Goal: Task Accomplishment & Management: Manage account settings

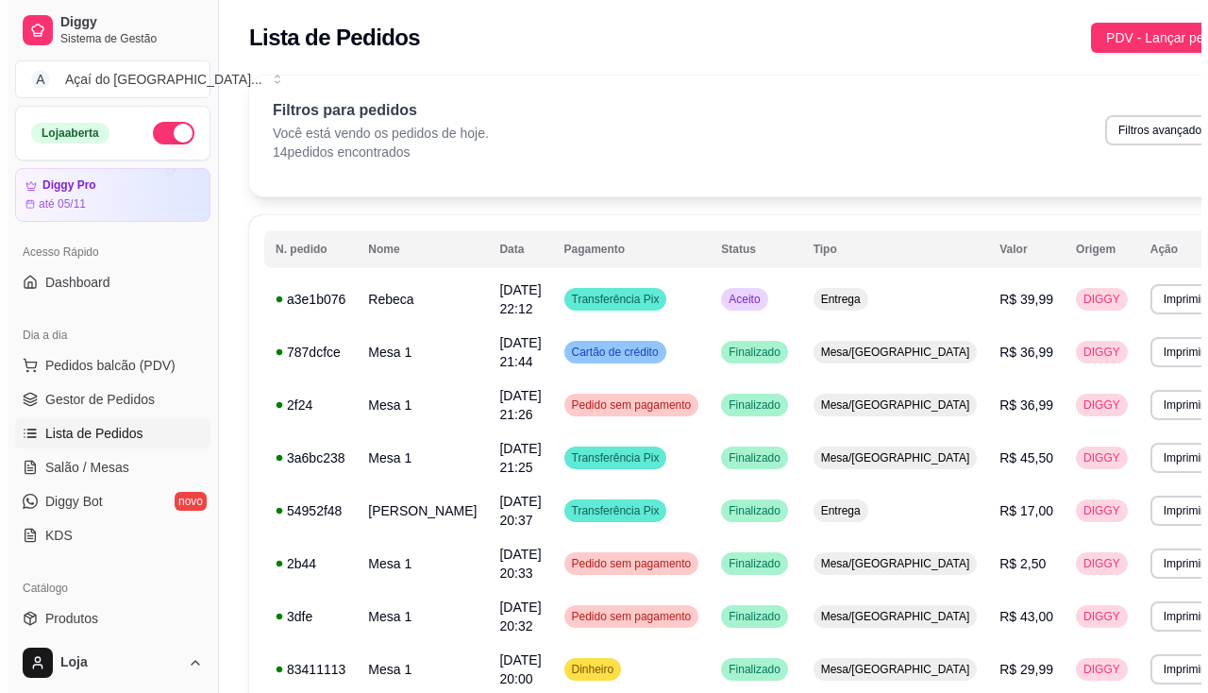
scroll to position [283, 0]
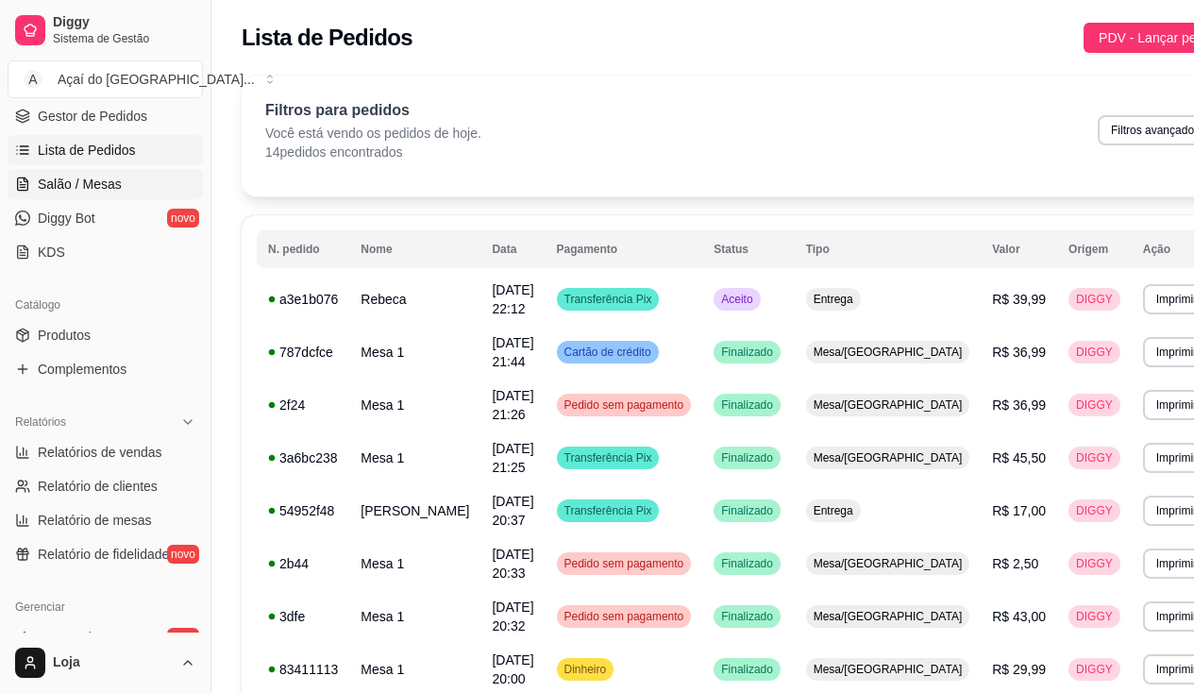
click at [108, 173] on link "Salão / Mesas" at bounding box center [105, 184] width 195 height 30
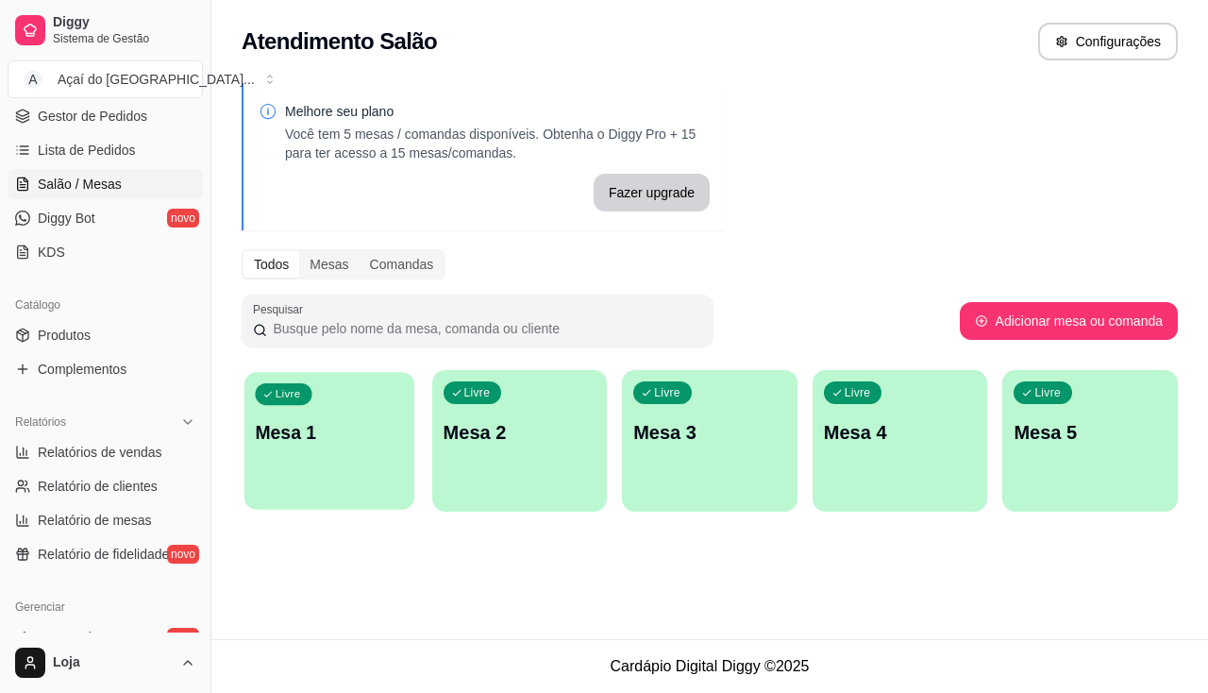
click at [343, 442] on p "Mesa 1" at bounding box center [329, 432] width 148 height 25
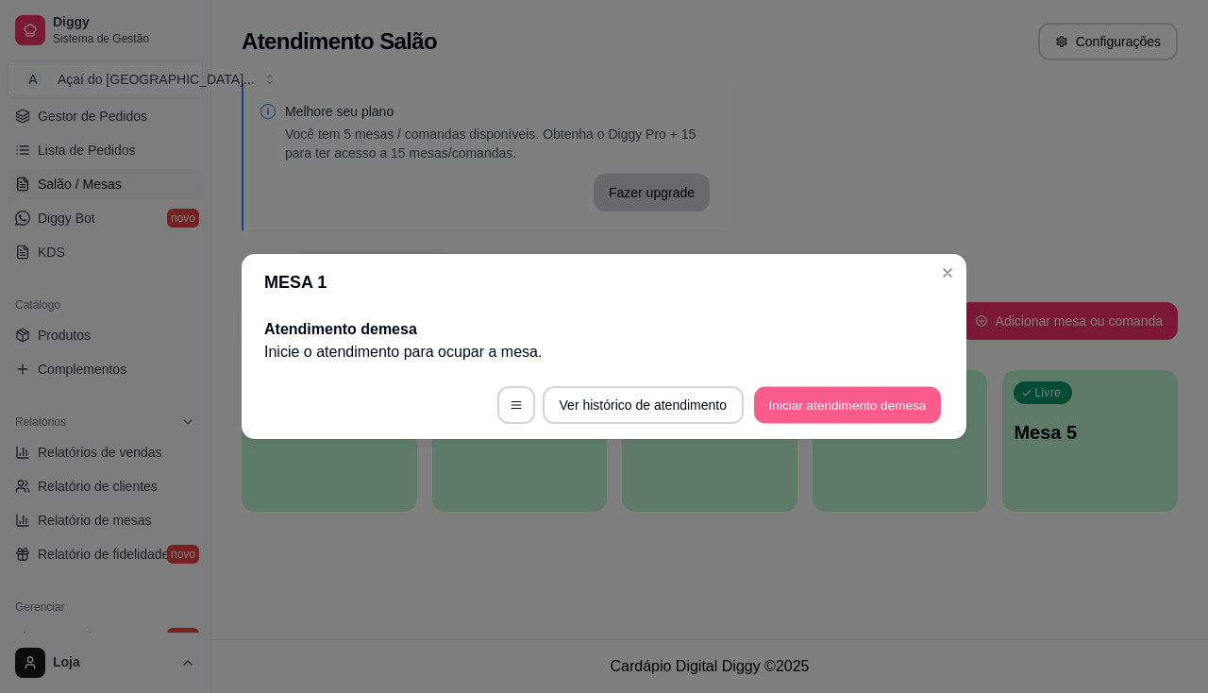
click at [770, 413] on button "Iniciar atendimento de mesa" at bounding box center [847, 405] width 187 height 37
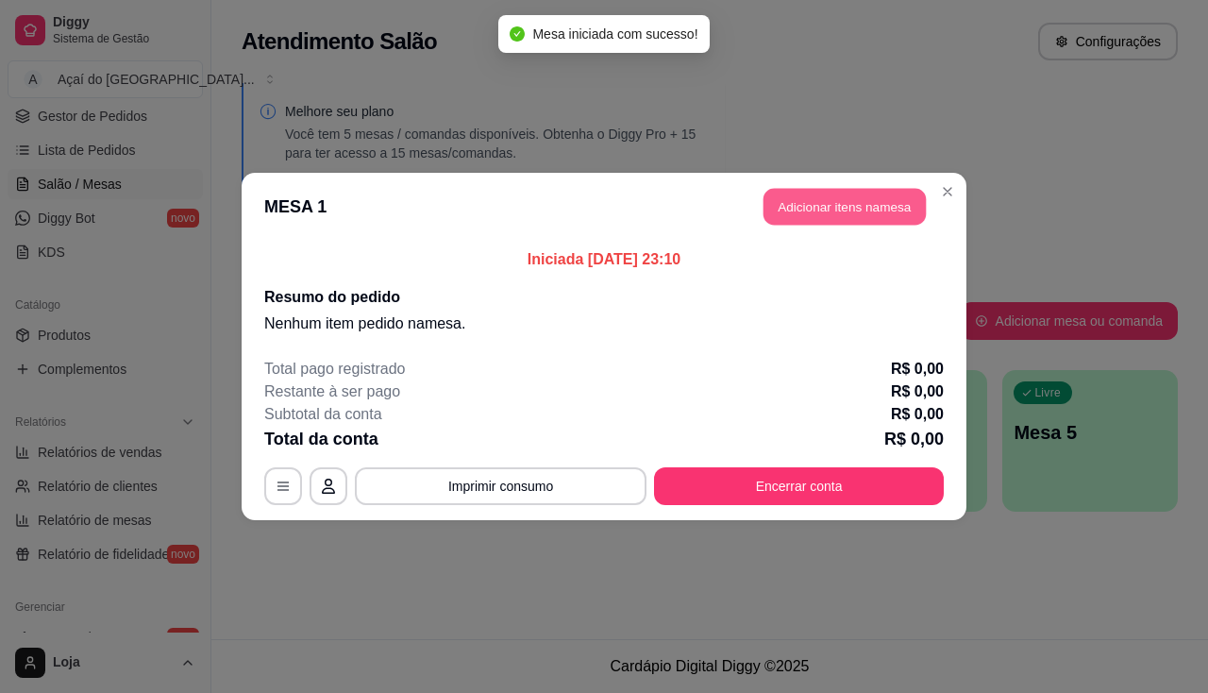
click at [844, 209] on button "Adicionar itens na mesa" at bounding box center [844, 207] width 162 height 37
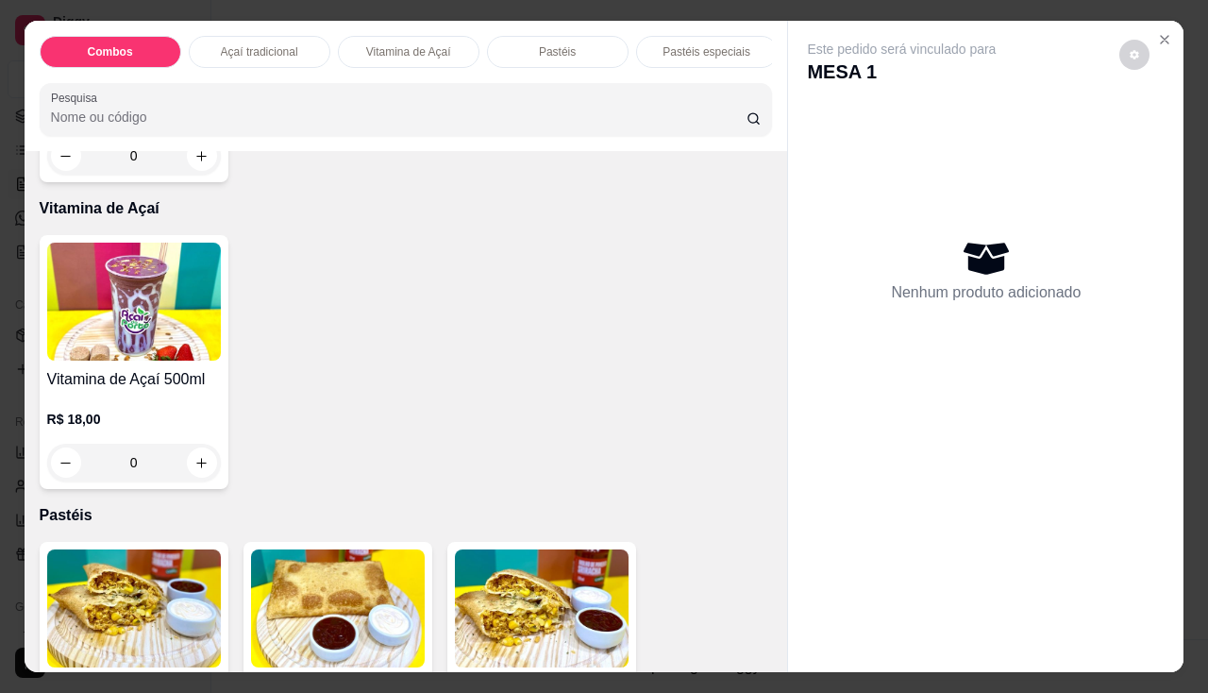
scroll to position [1227, 0]
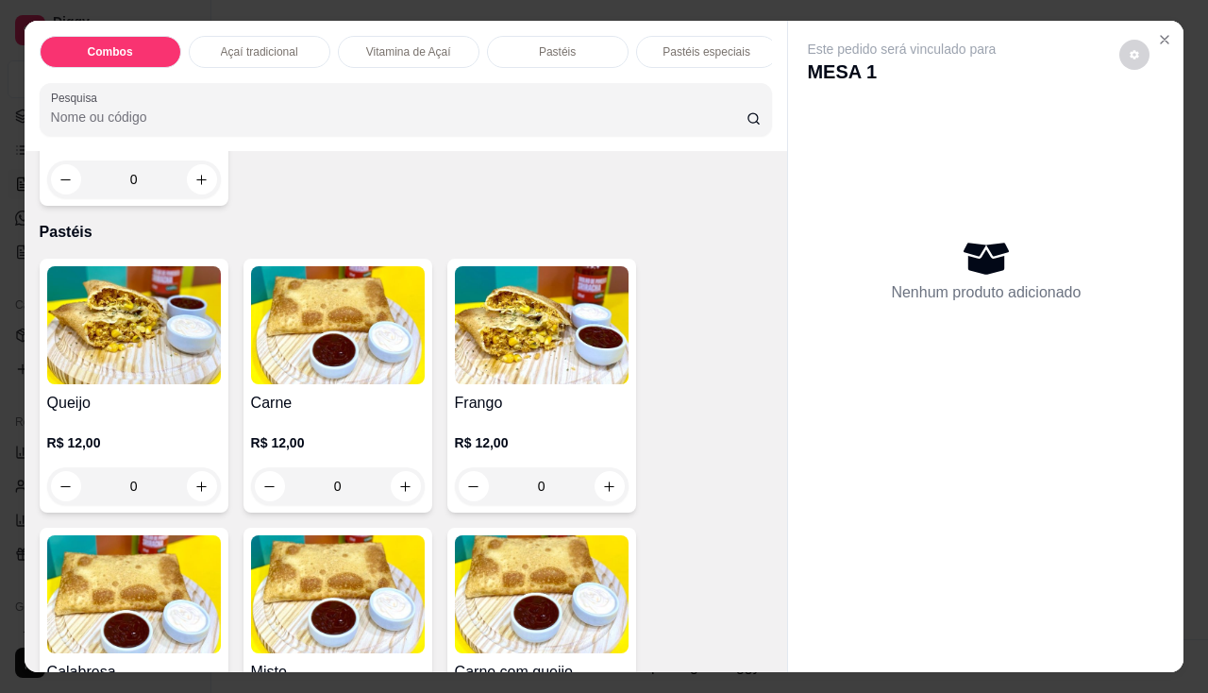
click at [98, 366] on img at bounding box center [134, 325] width 174 height 118
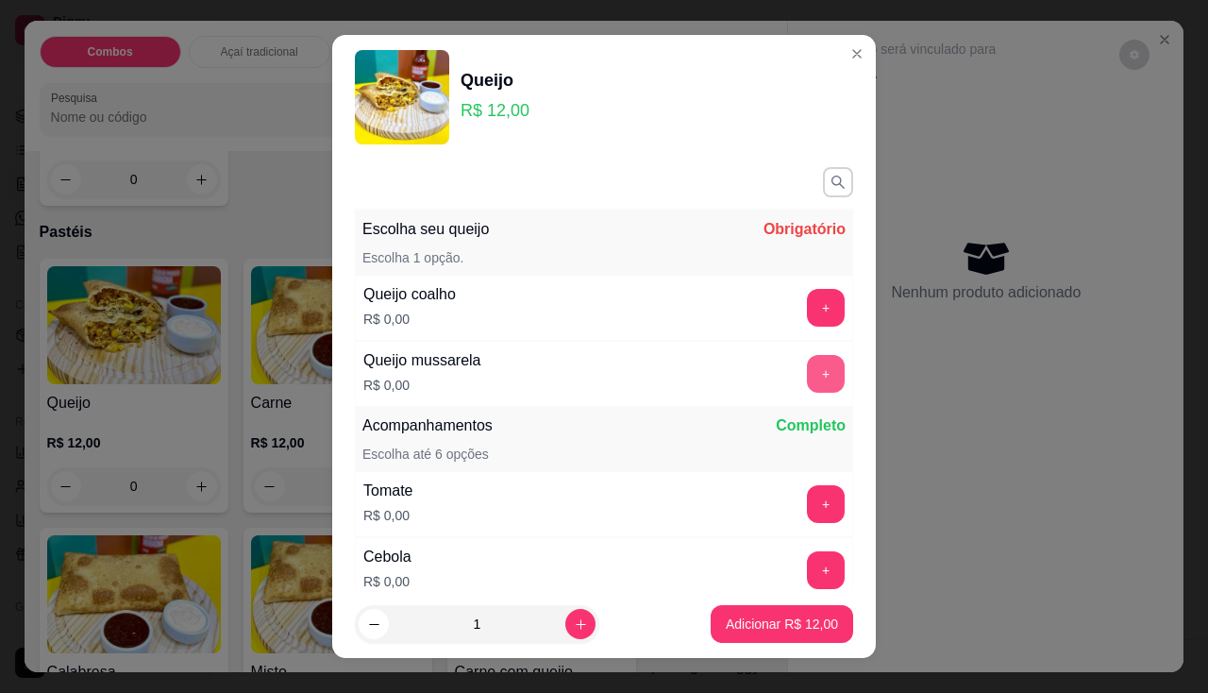
click at [807, 375] on button "+" at bounding box center [826, 374] width 38 height 38
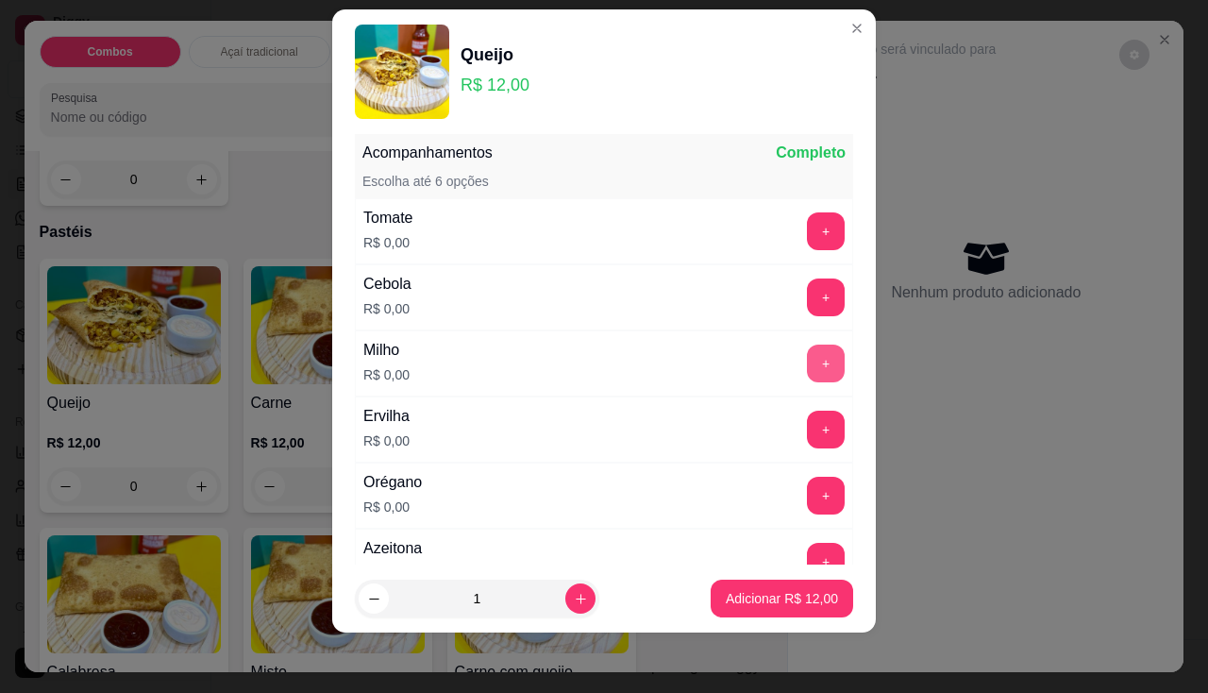
scroll to position [342, 0]
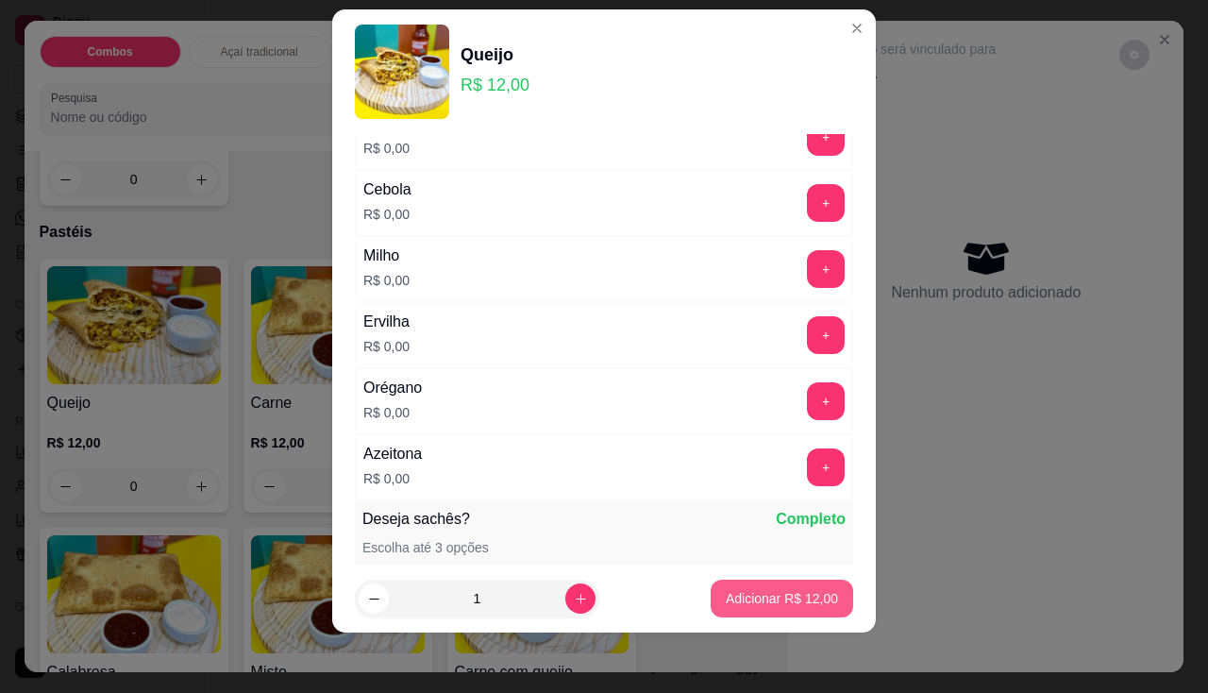
click at [771, 603] on p "Adicionar R$ 12,00" at bounding box center [782, 598] width 112 height 19
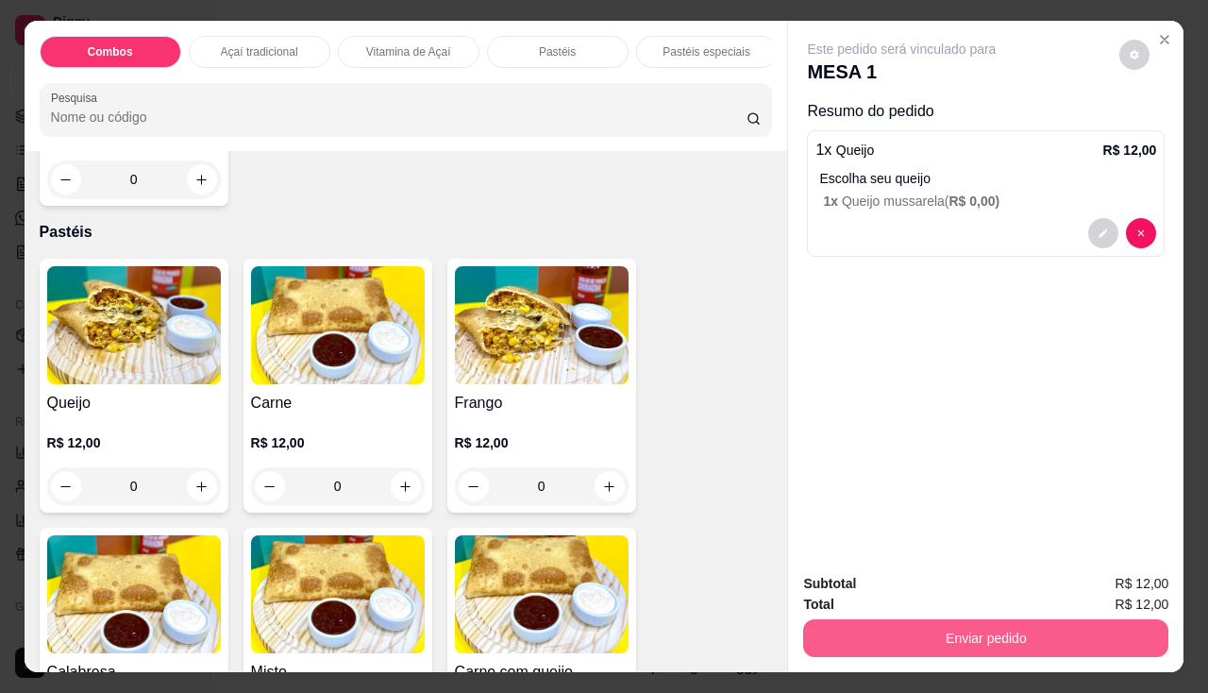
click at [846, 626] on button "Enviar pedido" at bounding box center [985, 638] width 365 height 38
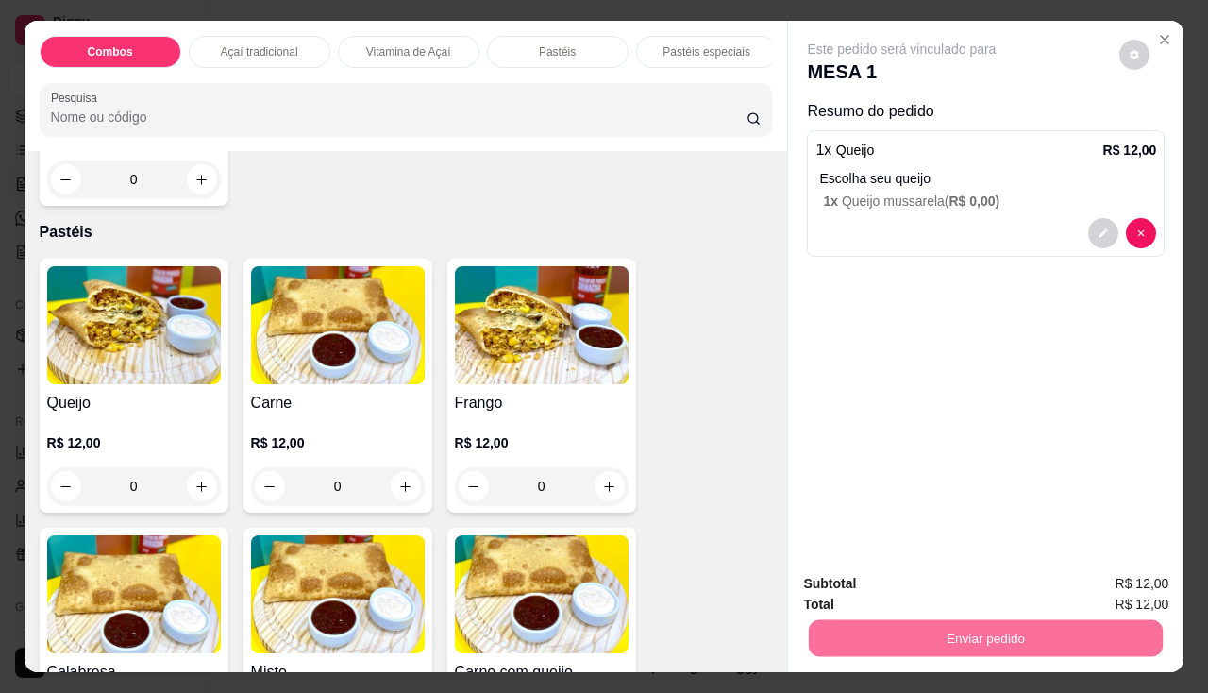
click at [1133, 594] on button "Enviar pedido" at bounding box center [1120, 584] width 104 height 35
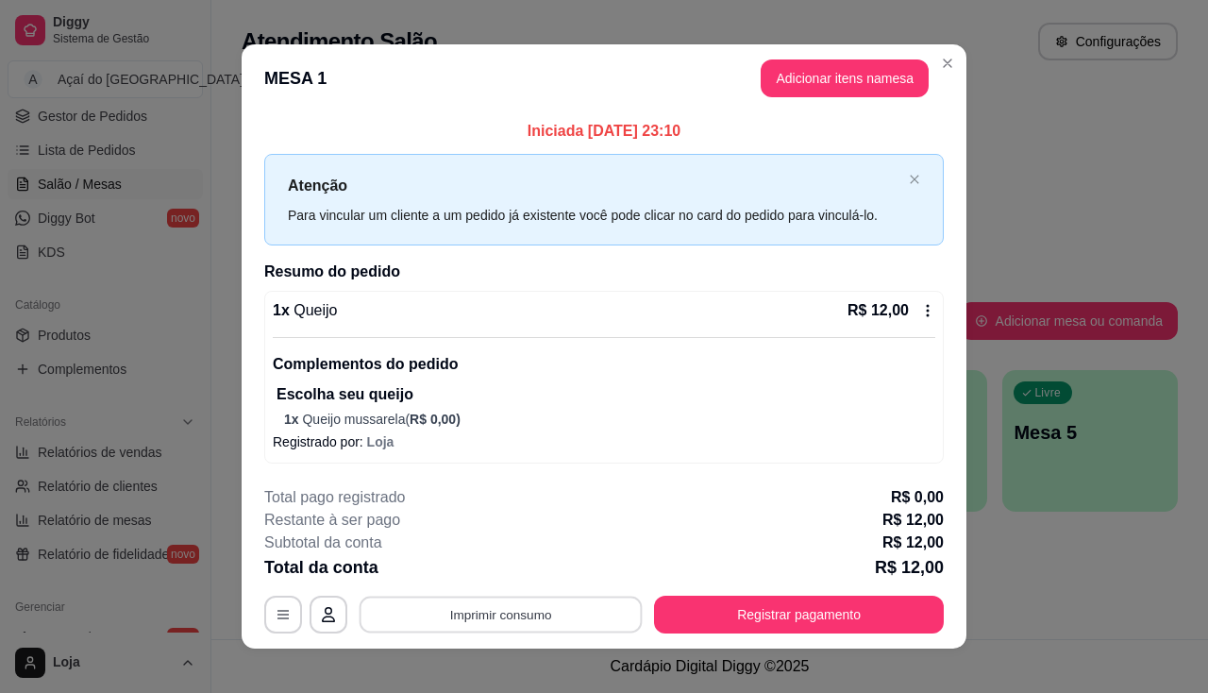
click at [542, 602] on button "Imprimir consumo" at bounding box center [500, 614] width 283 height 37
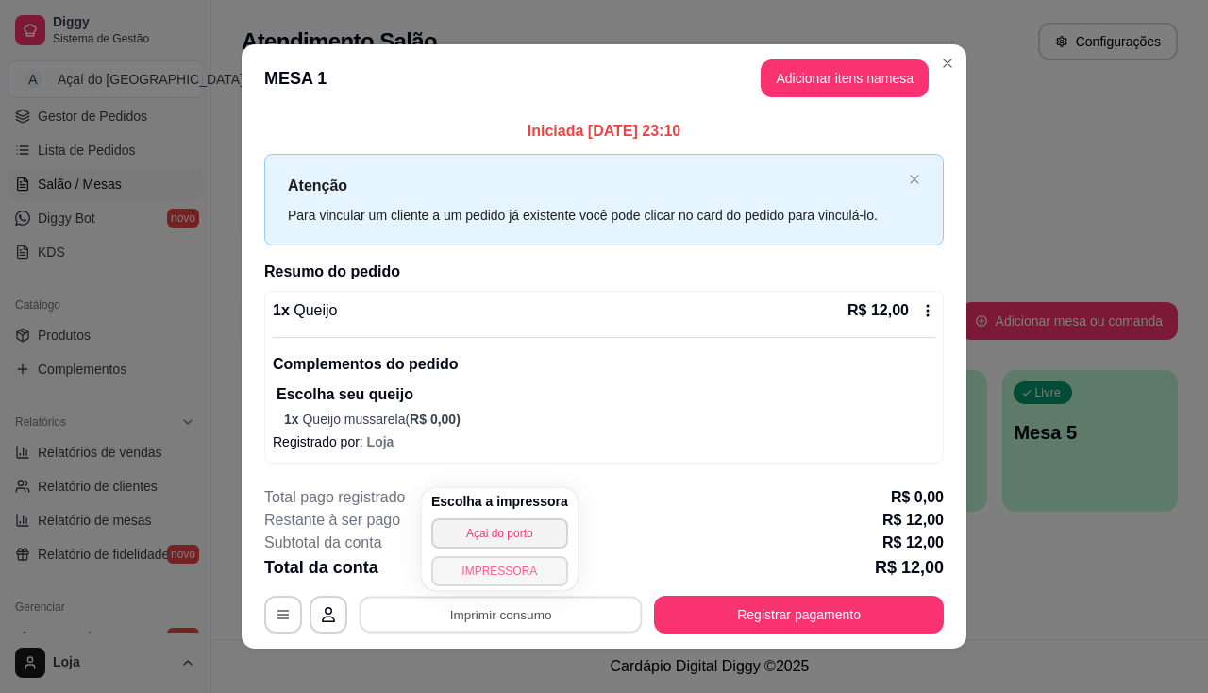
click at [479, 566] on button "IMPRESSORA" at bounding box center [499, 571] width 137 height 30
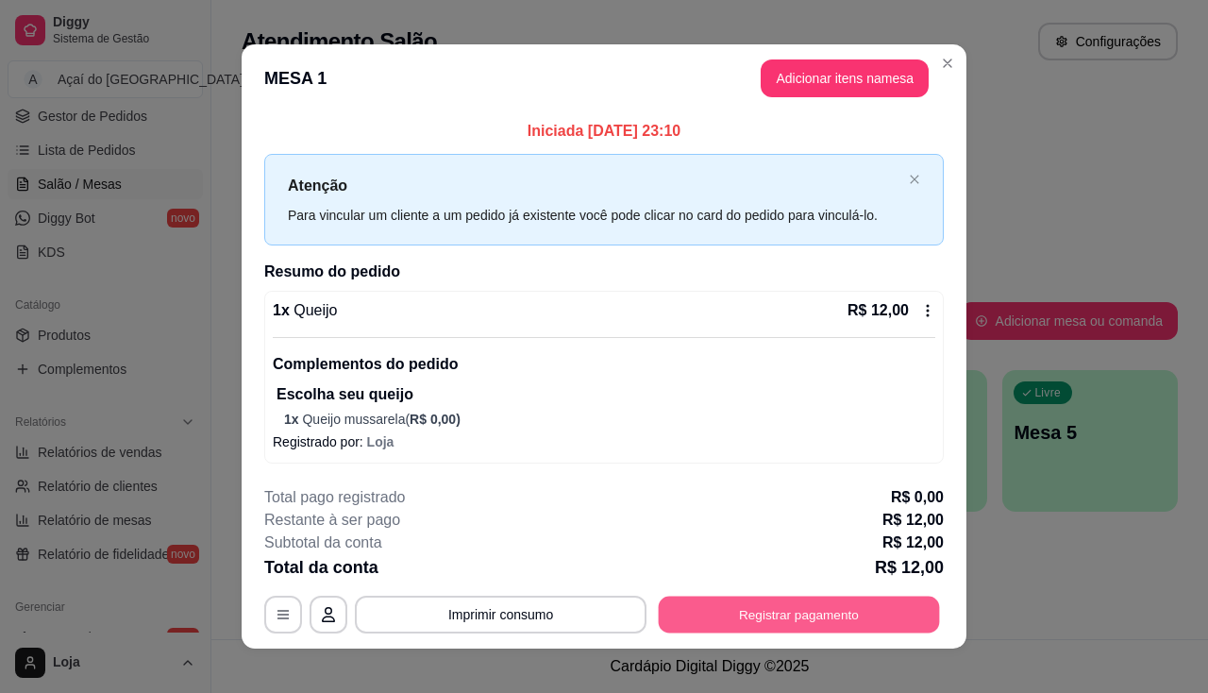
click at [795, 617] on button "Registrar pagamento" at bounding box center [799, 614] width 281 height 37
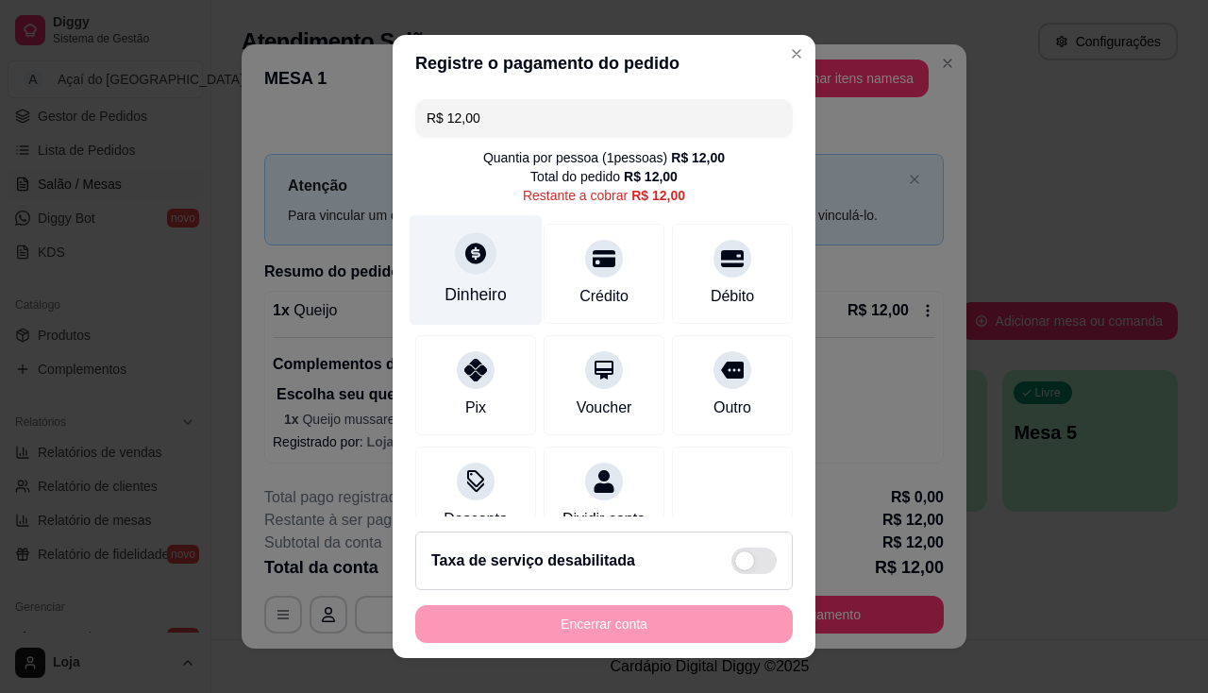
click at [451, 283] on div "Dinheiro" at bounding box center [475, 294] width 62 height 25
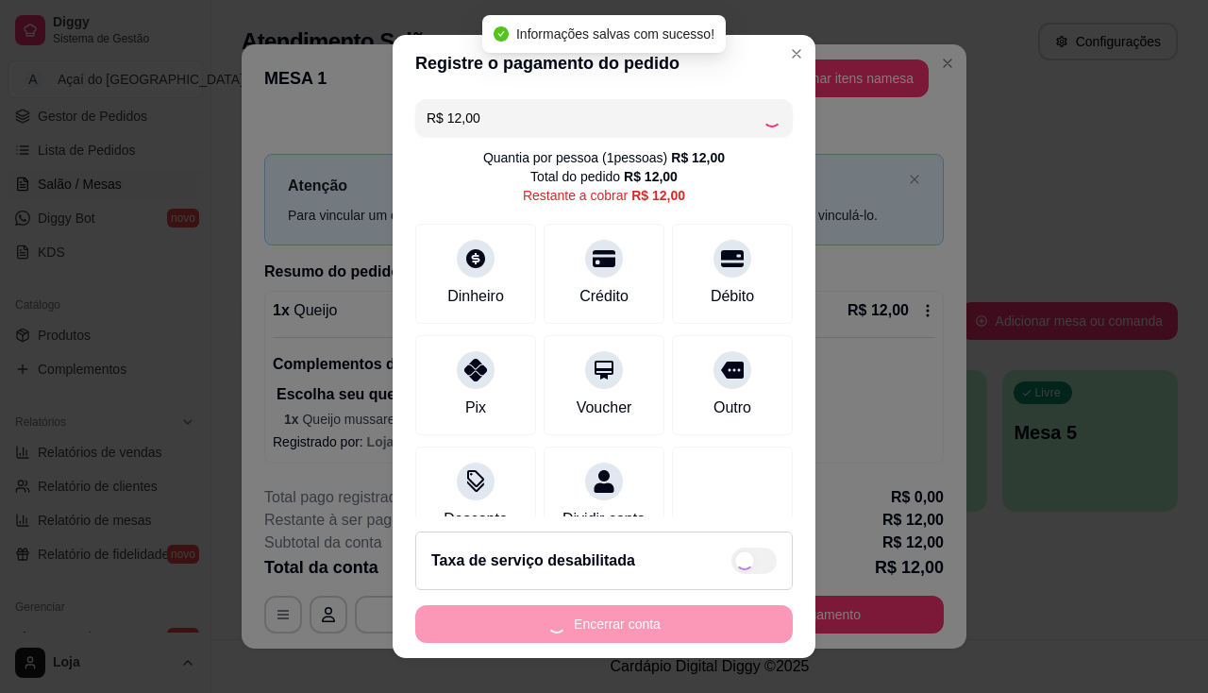
type input "R$ 0,00"
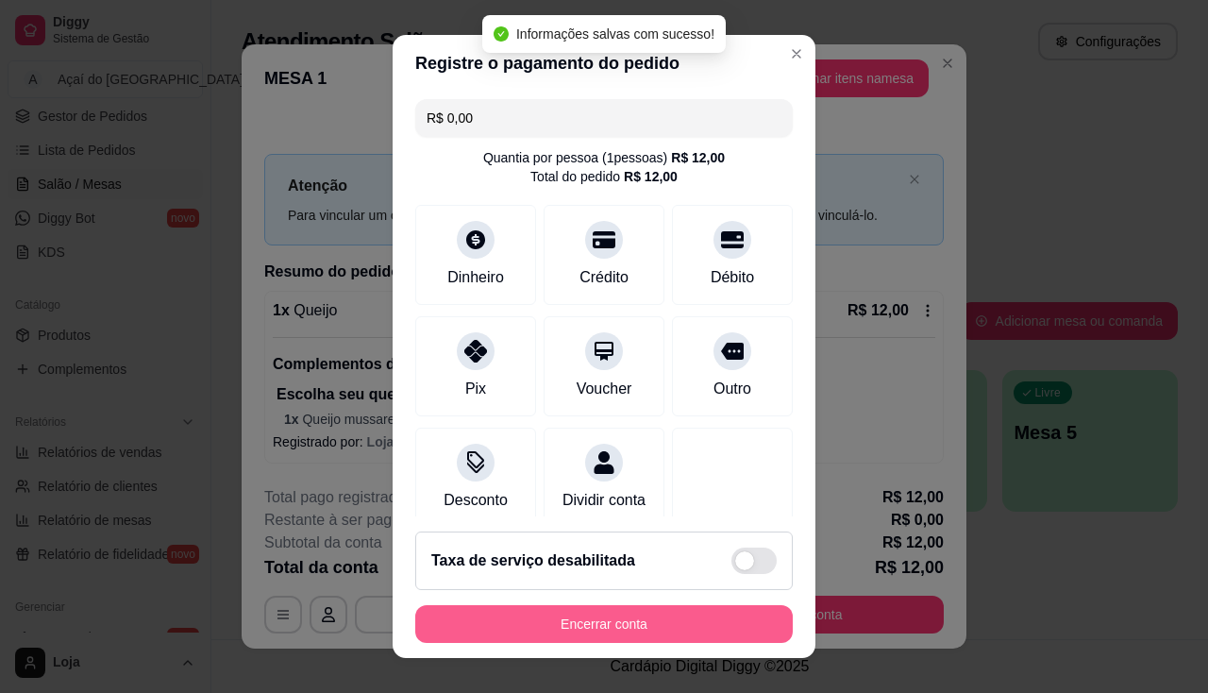
click at [668, 639] on button "Encerrar conta" at bounding box center [603, 624] width 377 height 38
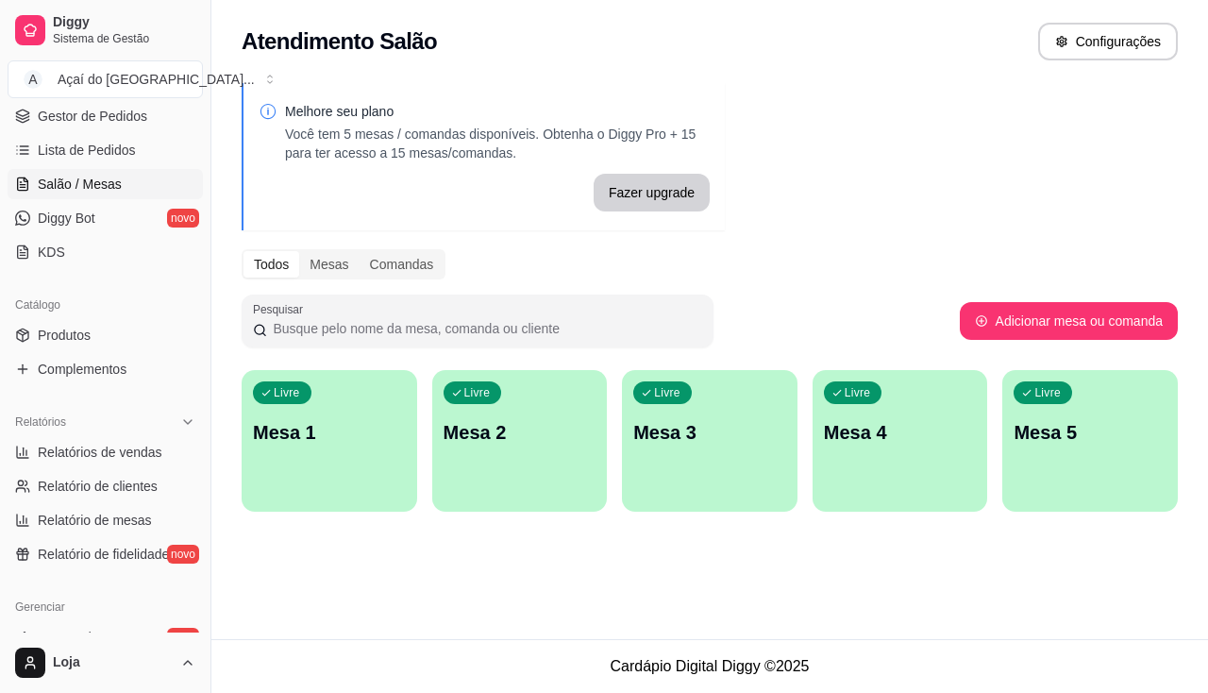
click at [310, 461] on div "Livre Mesa 1" at bounding box center [329, 429] width 175 height 119
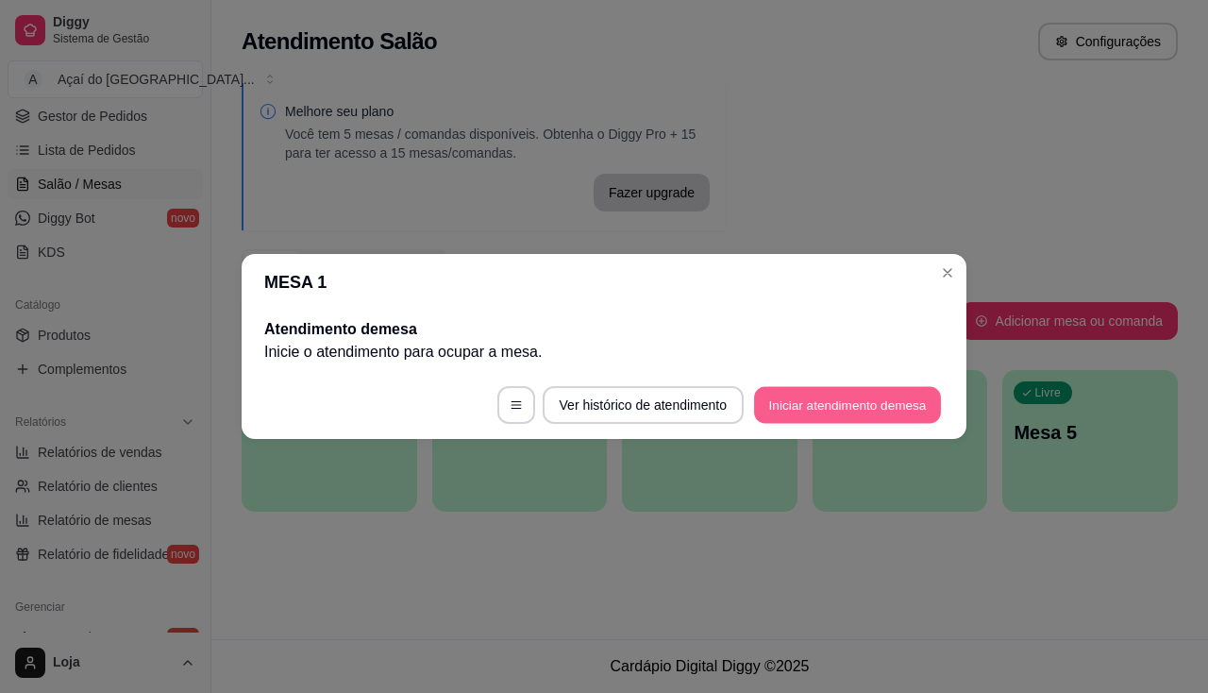
click at [789, 414] on button "Iniciar atendimento de mesa" at bounding box center [847, 405] width 187 height 37
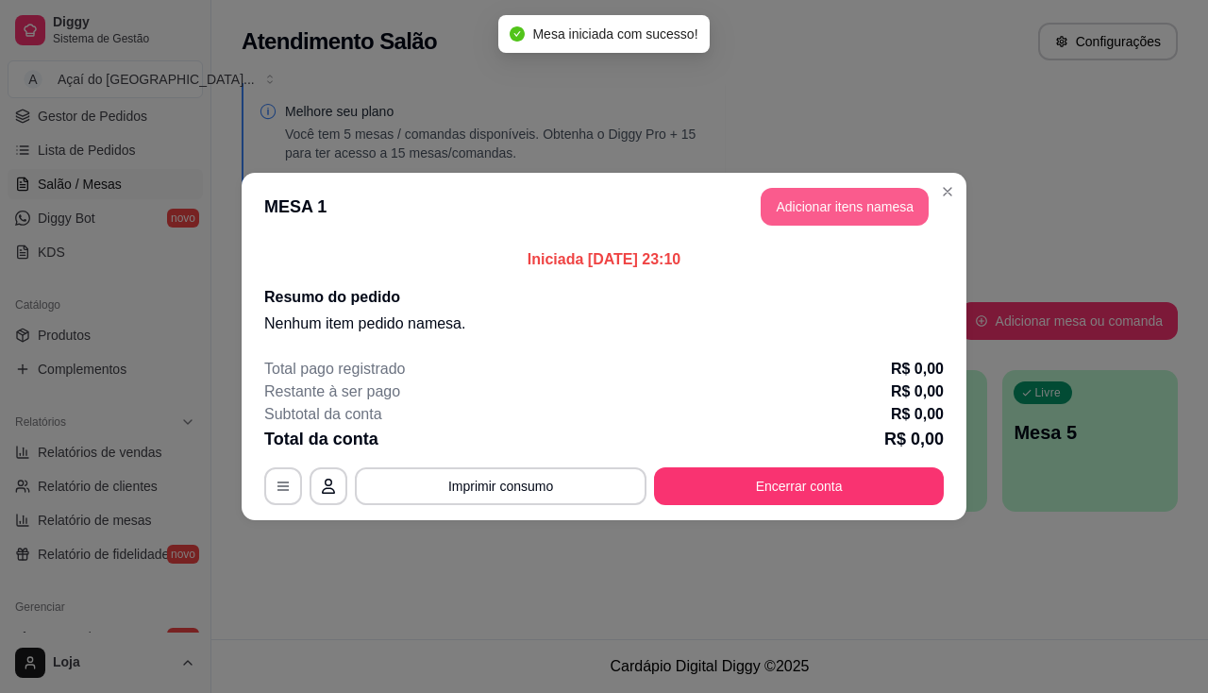
click at [787, 192] on button "Adicionar itens na mesa" at bounding box center [844, 207] width 168 height 38
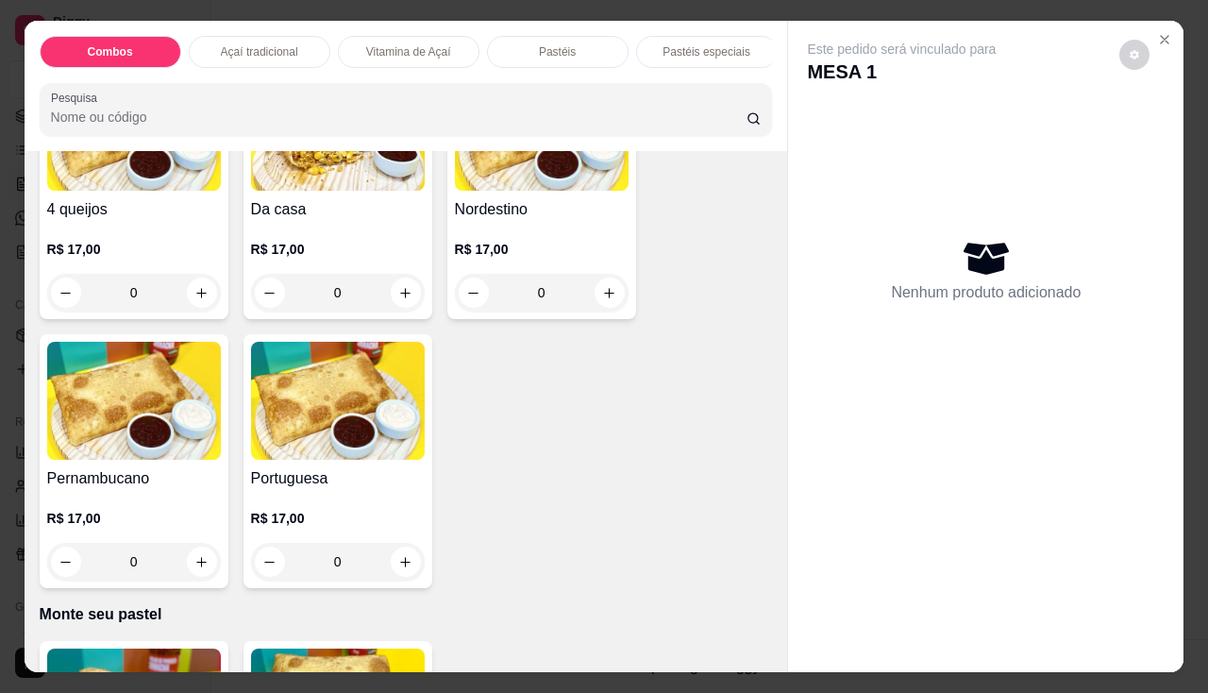
scroll to position [2548, 0]
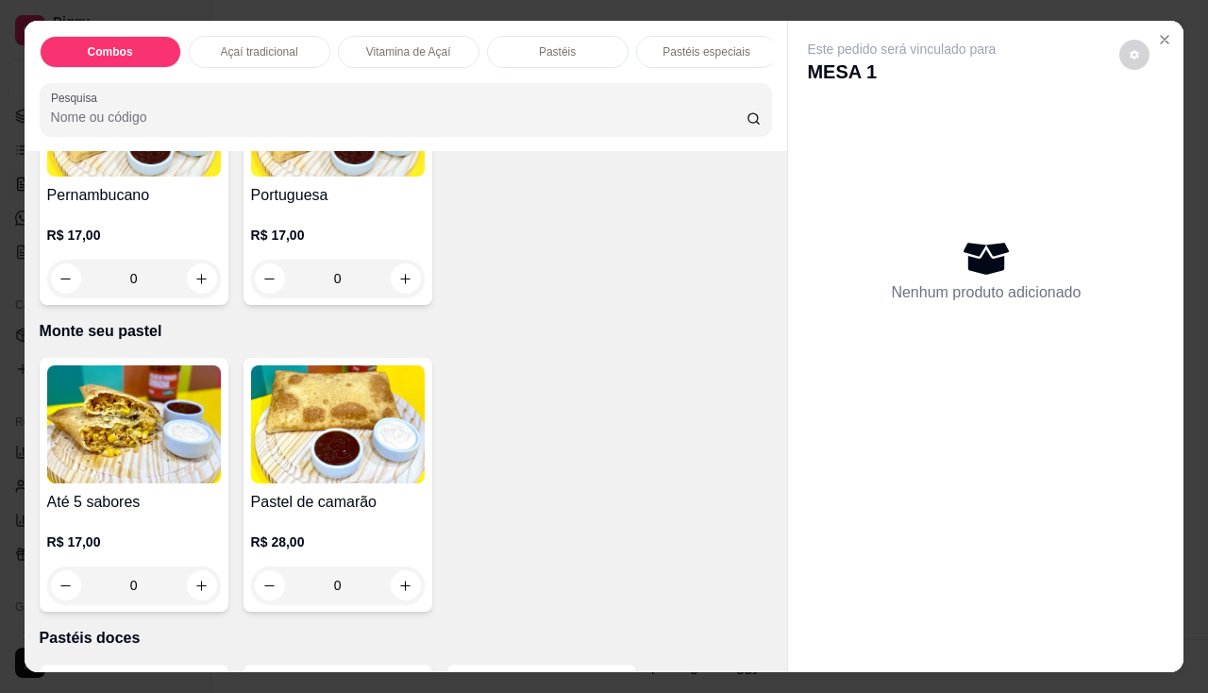
click at [111, 409] on img at bounding box center [134, 424] width 174 height 118
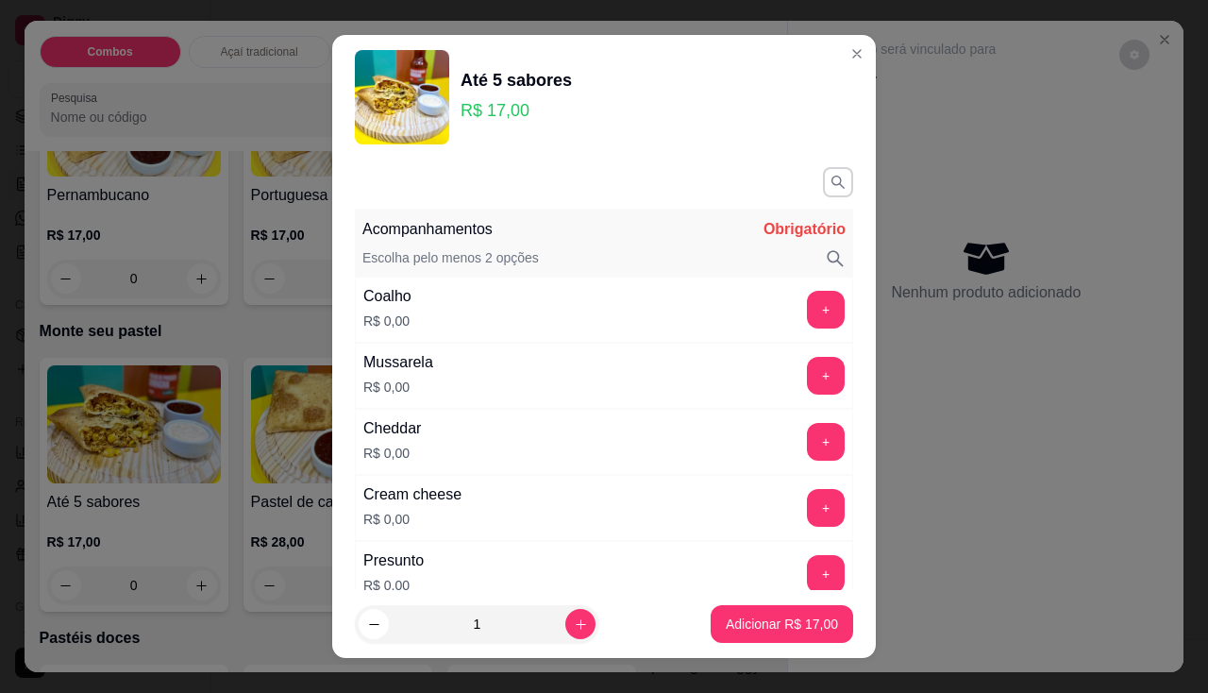
scroll to position [94, 0]
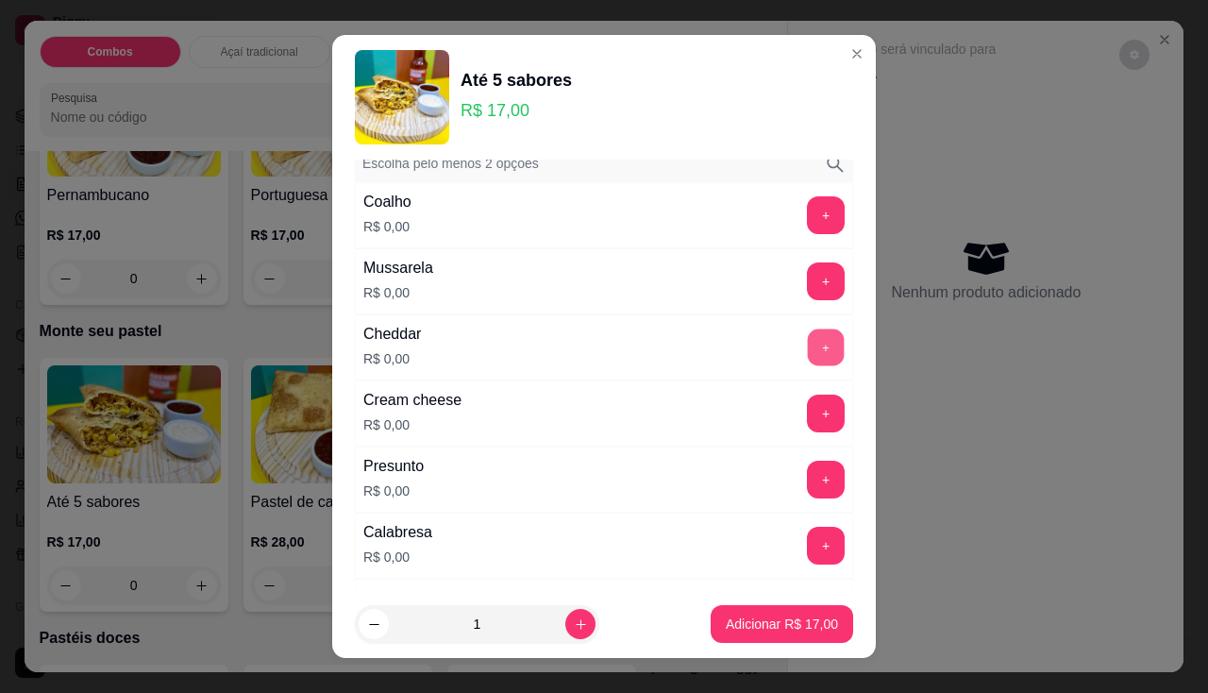
click at [808, 338] on button "+" at bounding box center [826, 346] width 37 height 37
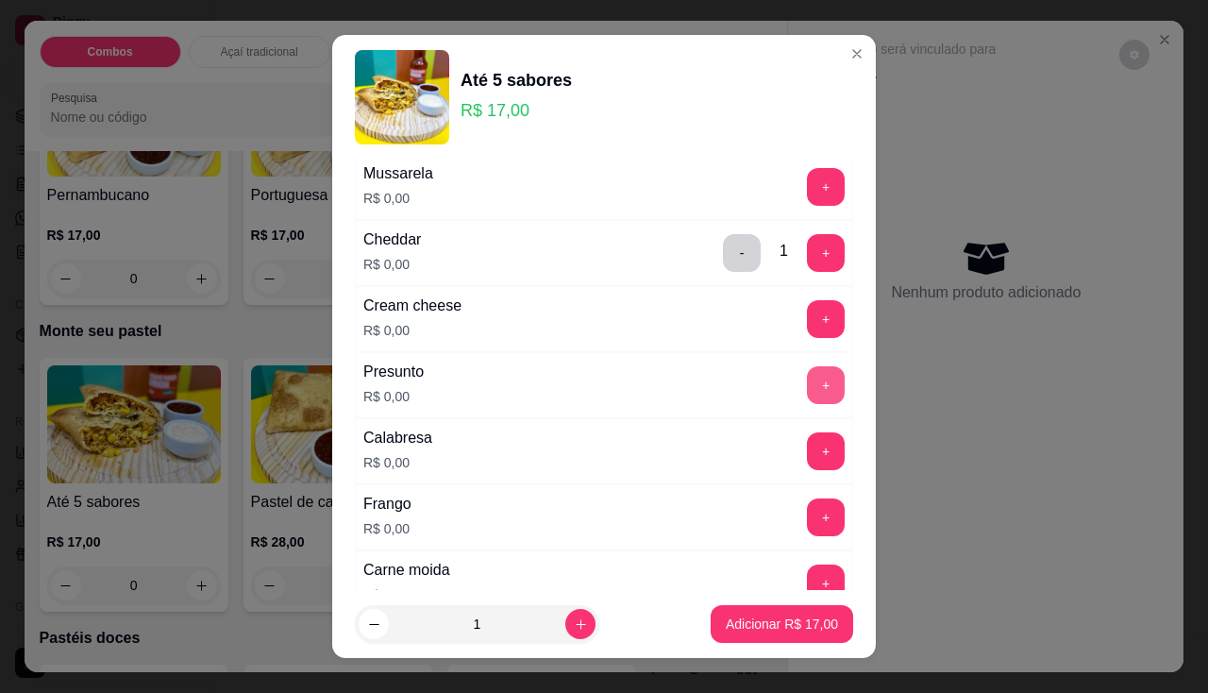
scroll to position [283, 0]
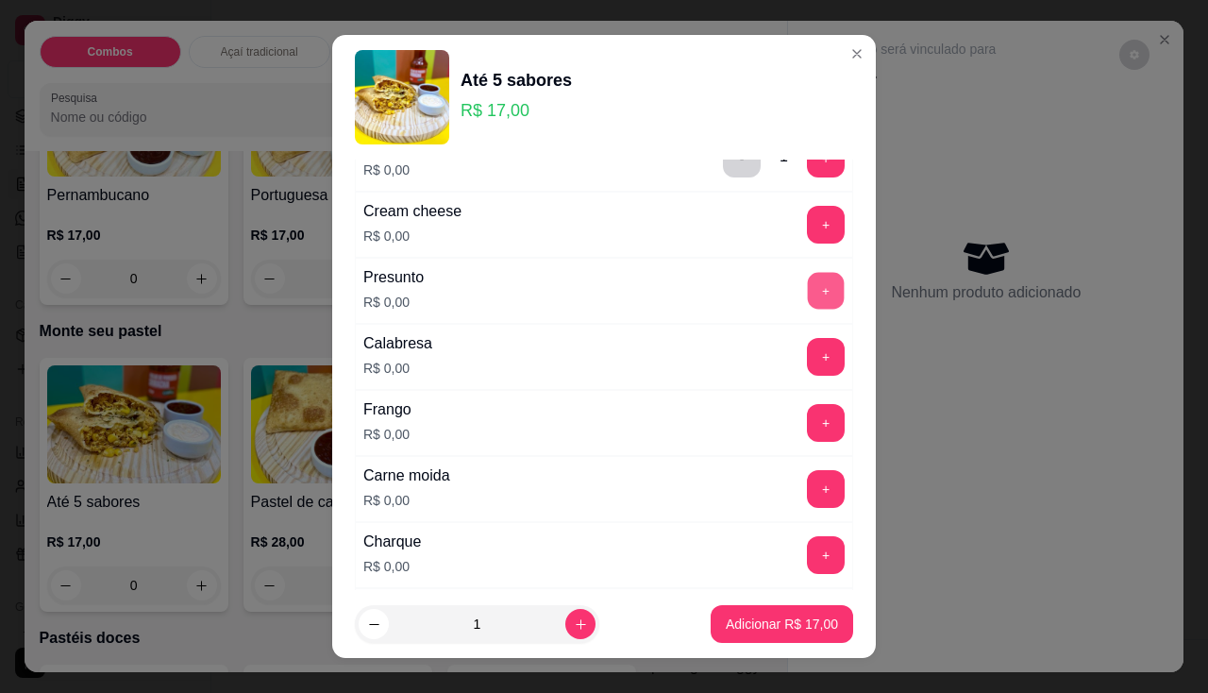
click at [808, 295] on button "+" at bounding box center [826, 290] width 37 height 37
click at [807, 345] on button "+" at bounding box center [826, 357] width 38 height 38
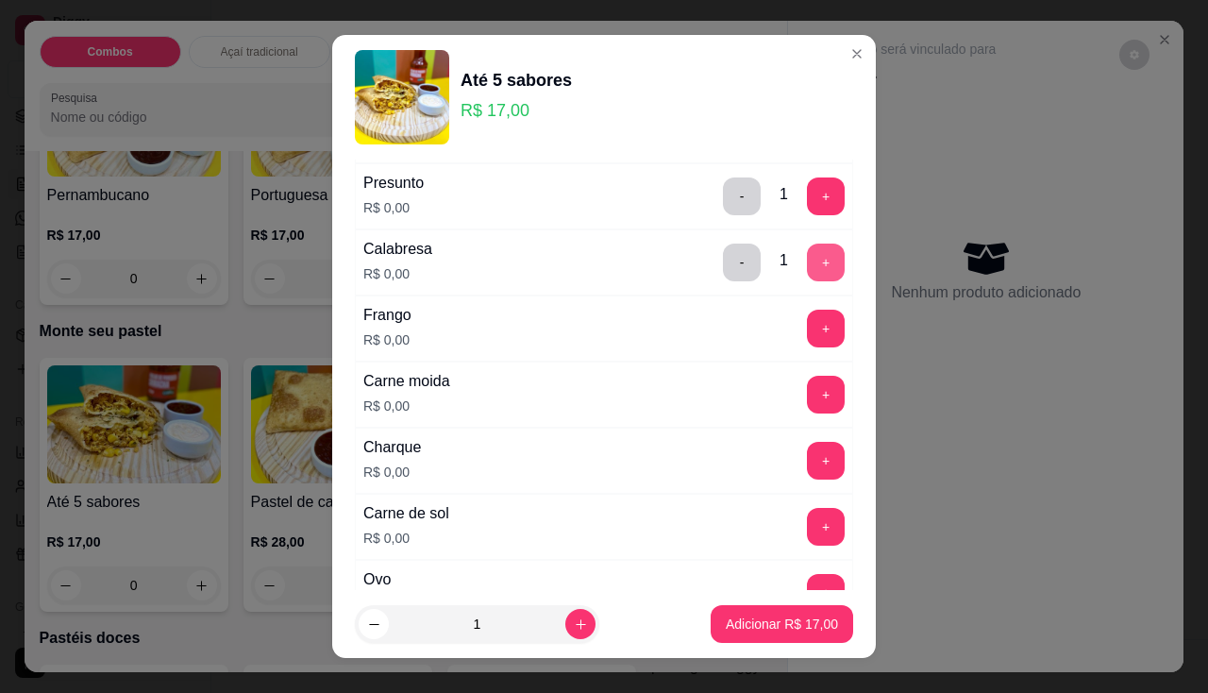
scroll to position [472, 0]
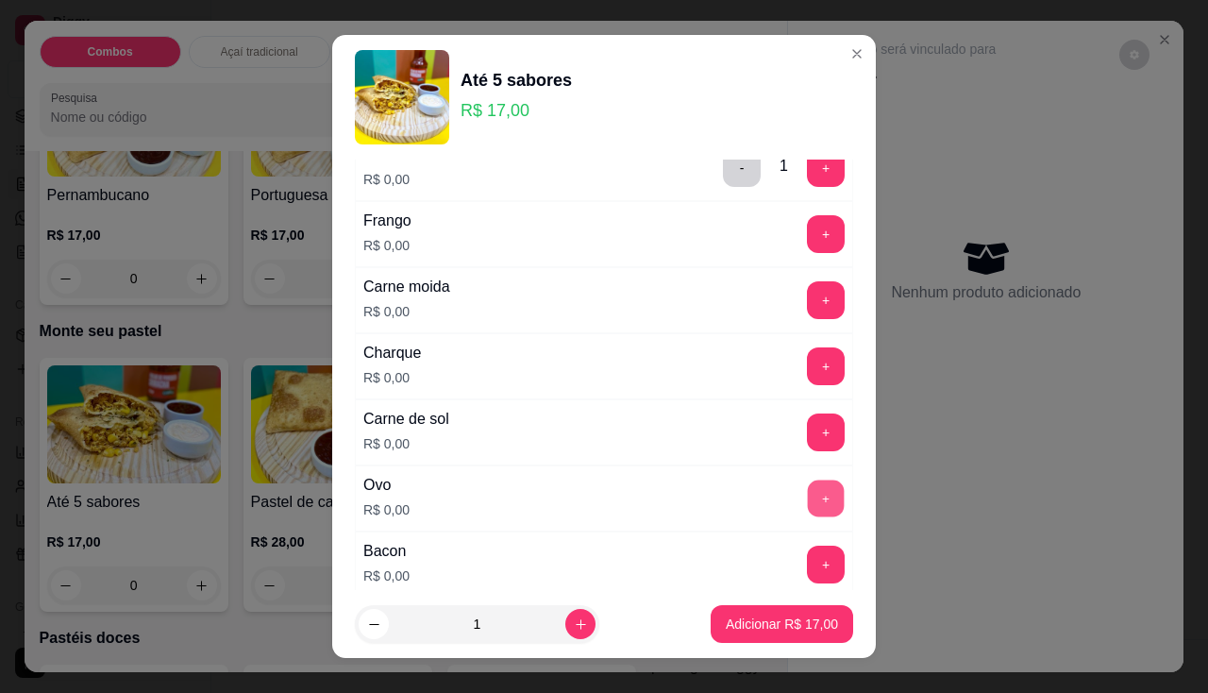
click at [808, 500] on button "+" at bounding box center [826, 497] width 37 height 37
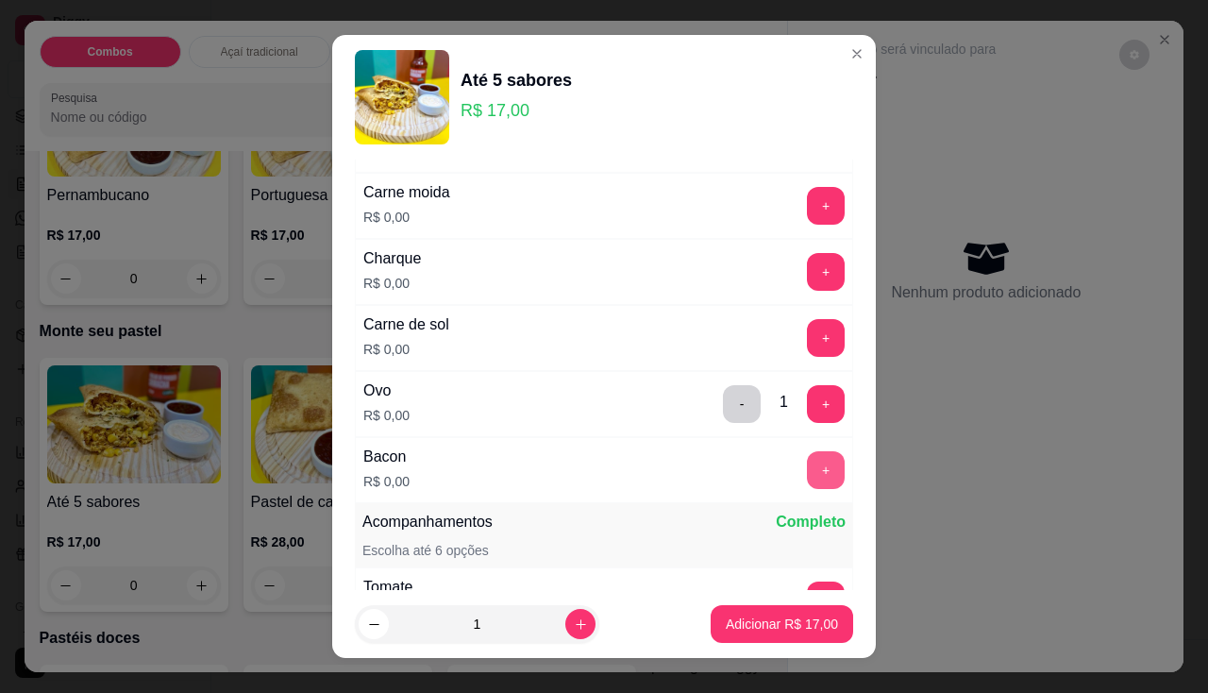
click at [807, 465] on button "+" at bounding box center [826, 470] width 38 height 38
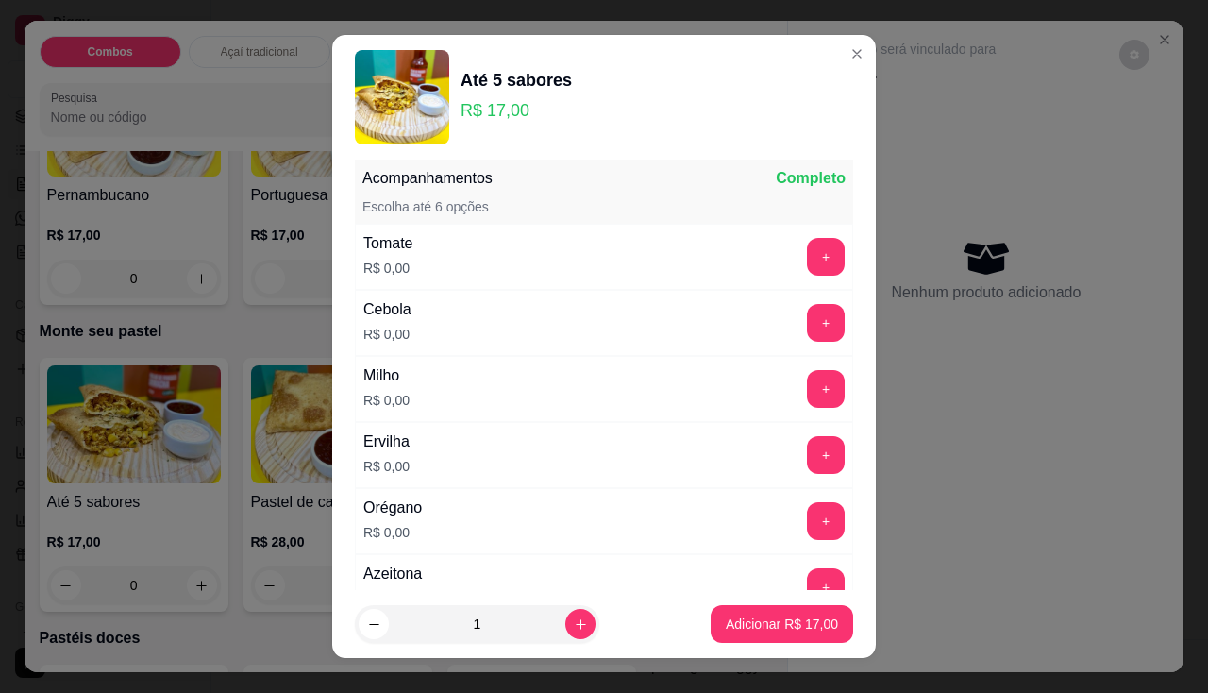
scroll to position [25, 0]
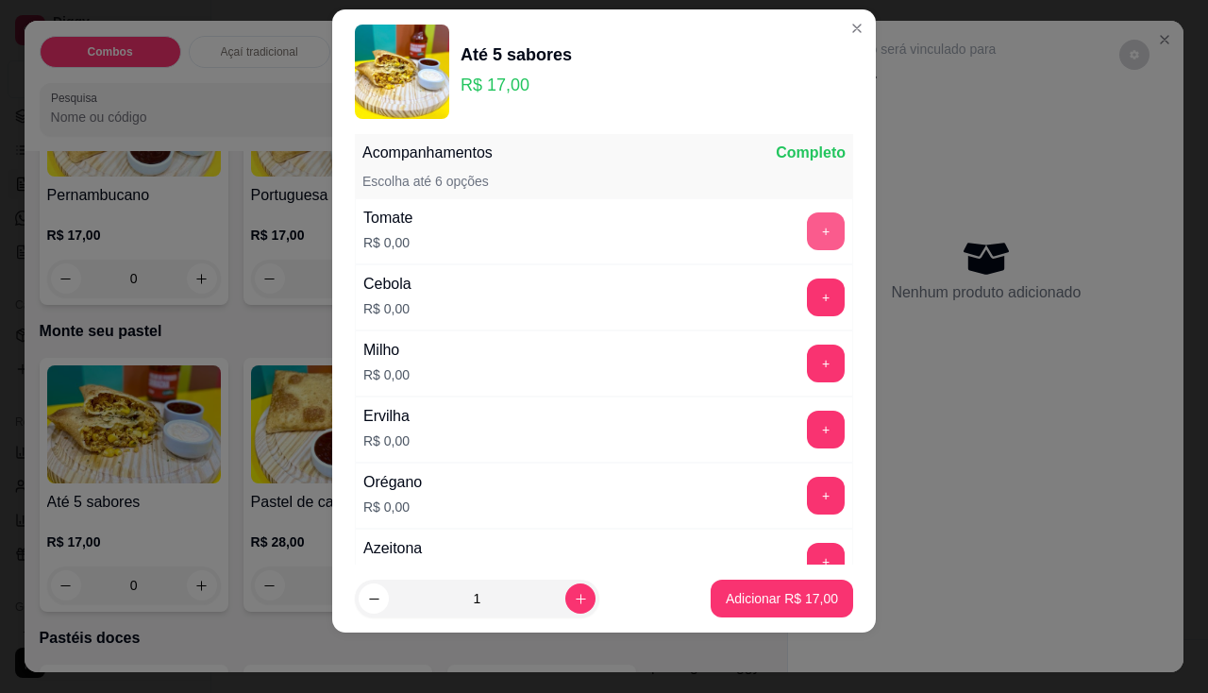
click at [807, 227] on button "+" at bounding box center [826, 231] width 38 height 38
click at [808, 298] on button "+" at bounding box center [826, 296] width 37 height 37
click at [807, 370] on button "+" at bounding box center [826, 363] width 38 height 38
click at [808, 437] on button "+" at bounding box center [826, 428] width 37 height 37
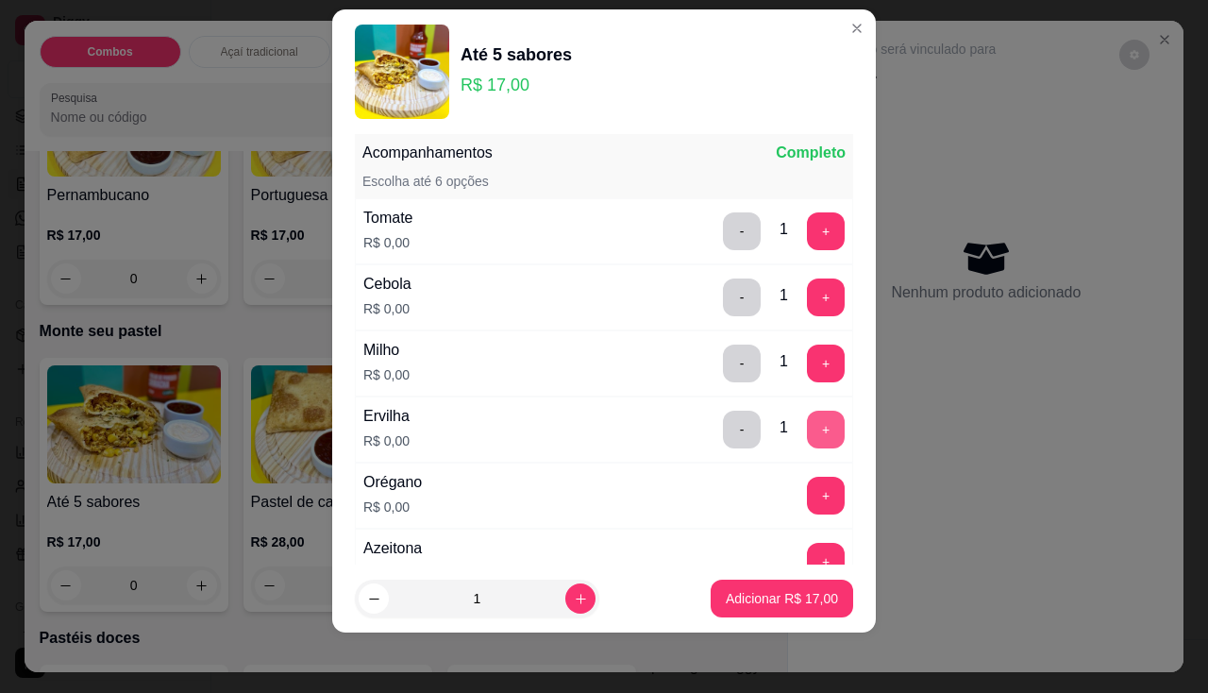
scroll to position [1098, 0]
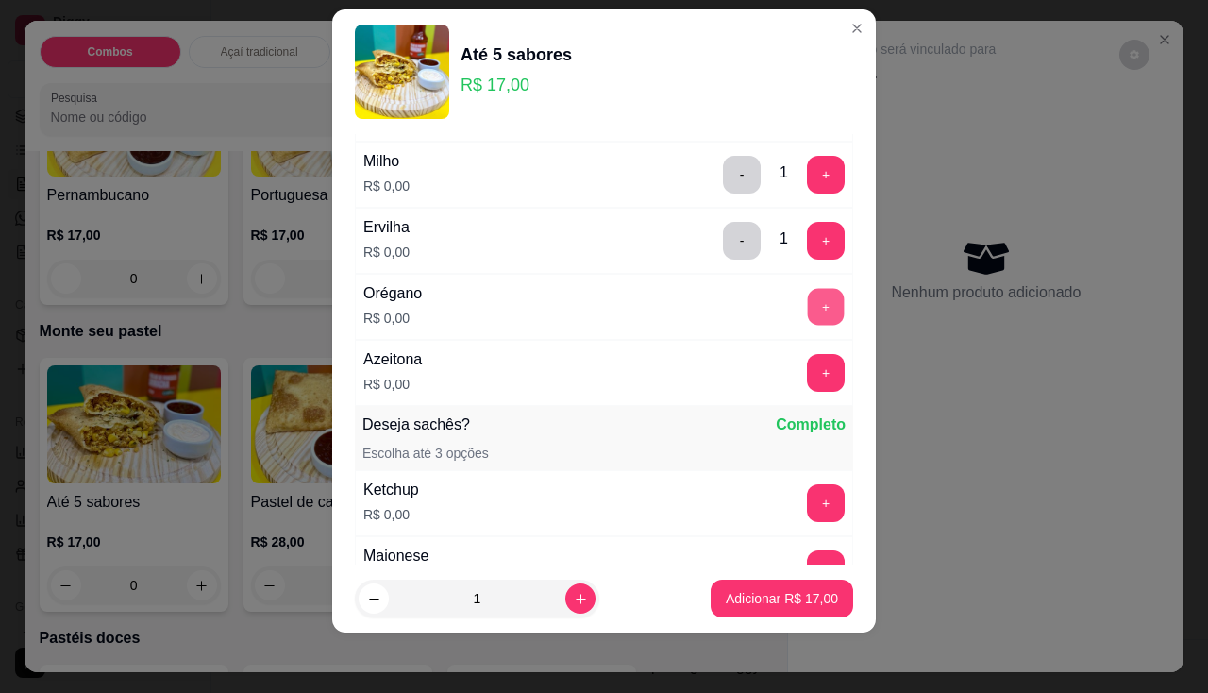
click at [808, 309] on button "+" at bounding box center [826, 306] width 37 height 37
click at [792, 400] on div "Azeitona R$ 0,00 +" at bounding box center [604, 373] width 498 height 66
click at [807, 375] on button "+" at bounding box center [826, 373] width 38 height 38
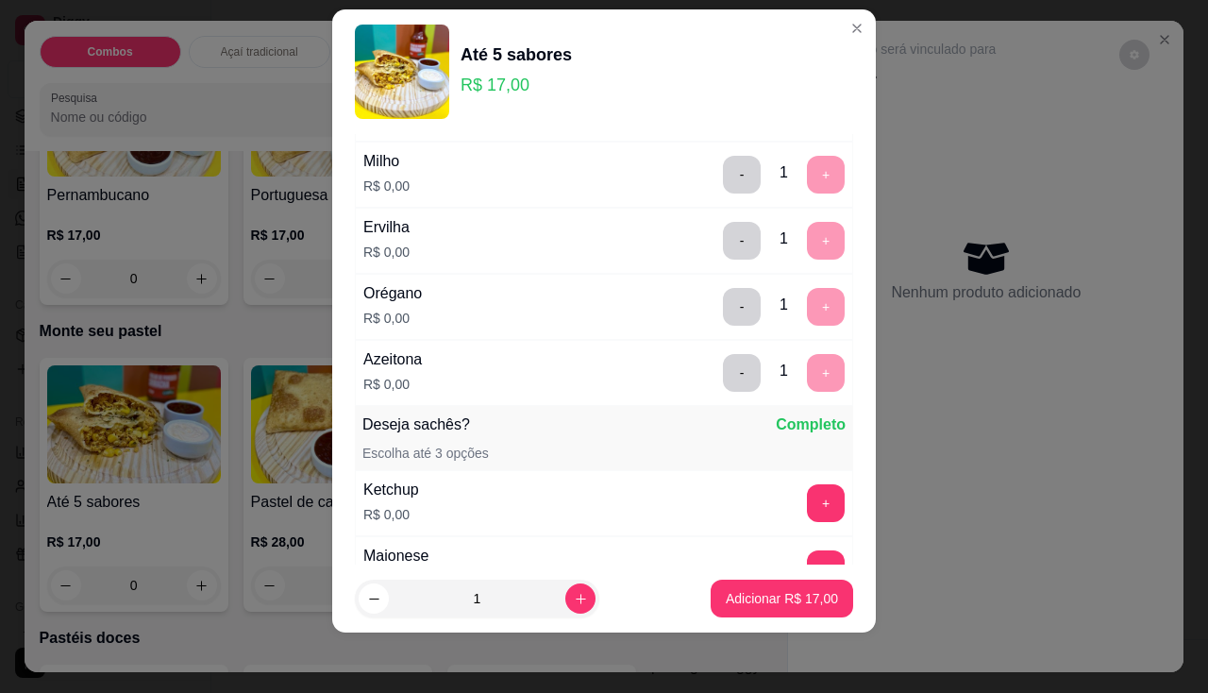
scroll to position [1370, 0]
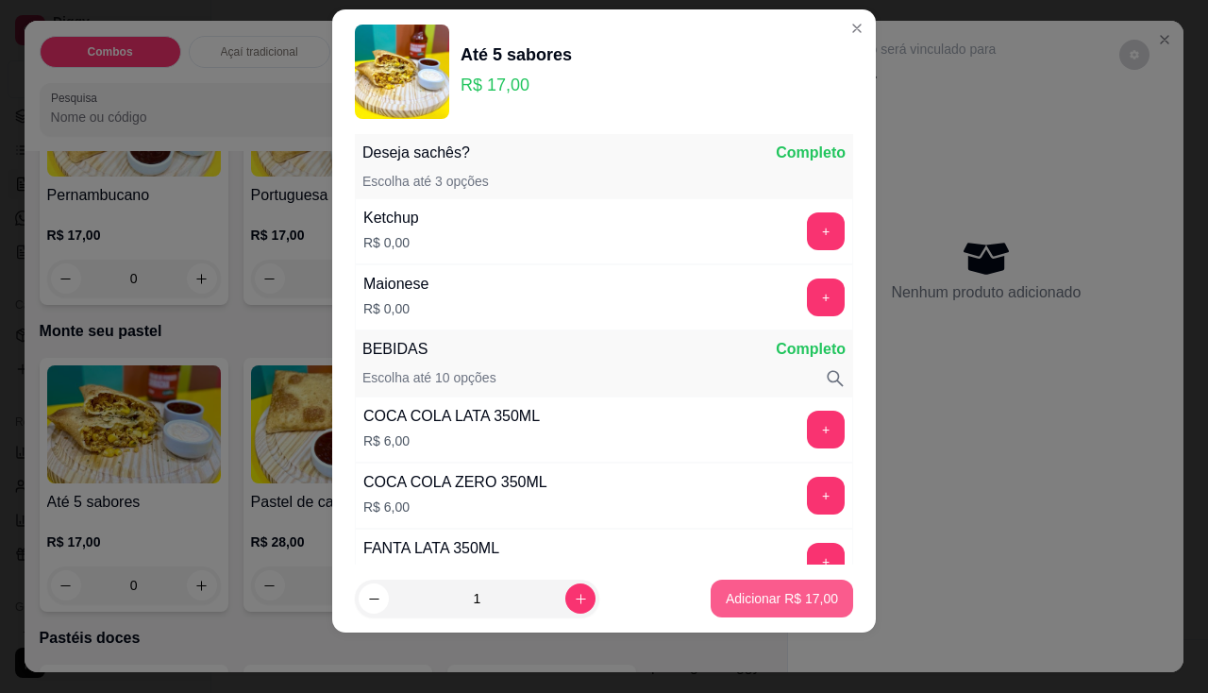
click at [752, 614] on button "Adicionar R$ 17,00" at bounding box center [781, 598] width 142 height 38
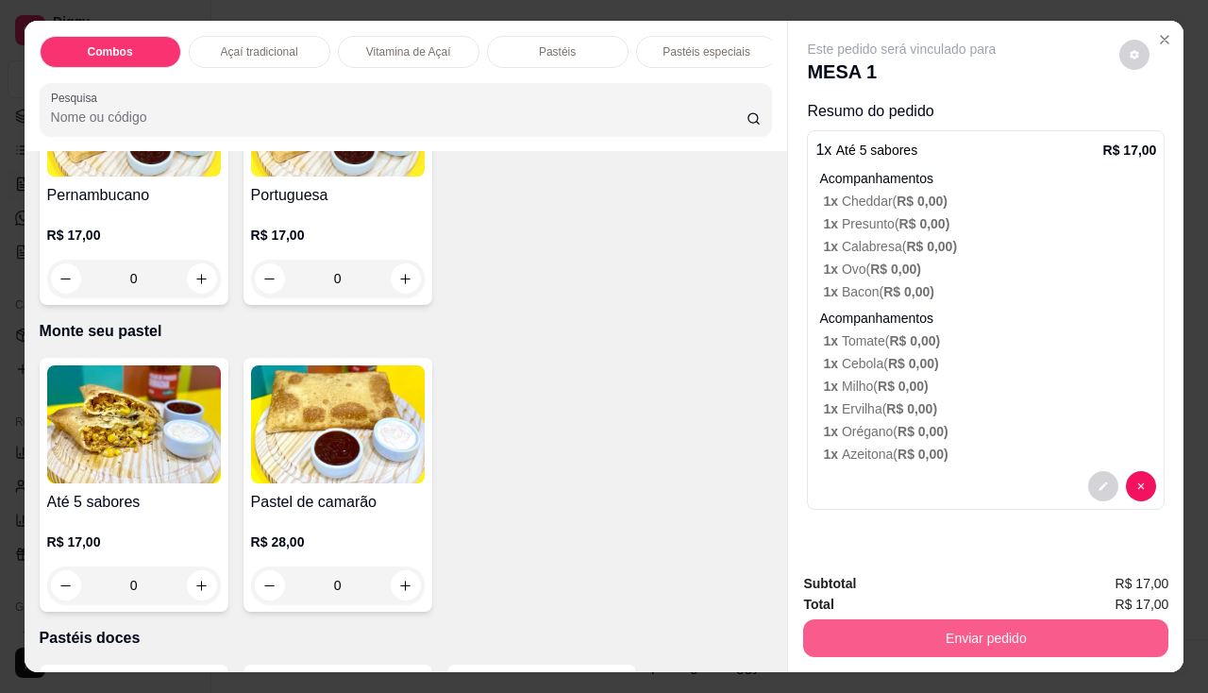
click at [832, 642] on button "Enviar pedido" at bounding box center [985, 638] width 365 height 38
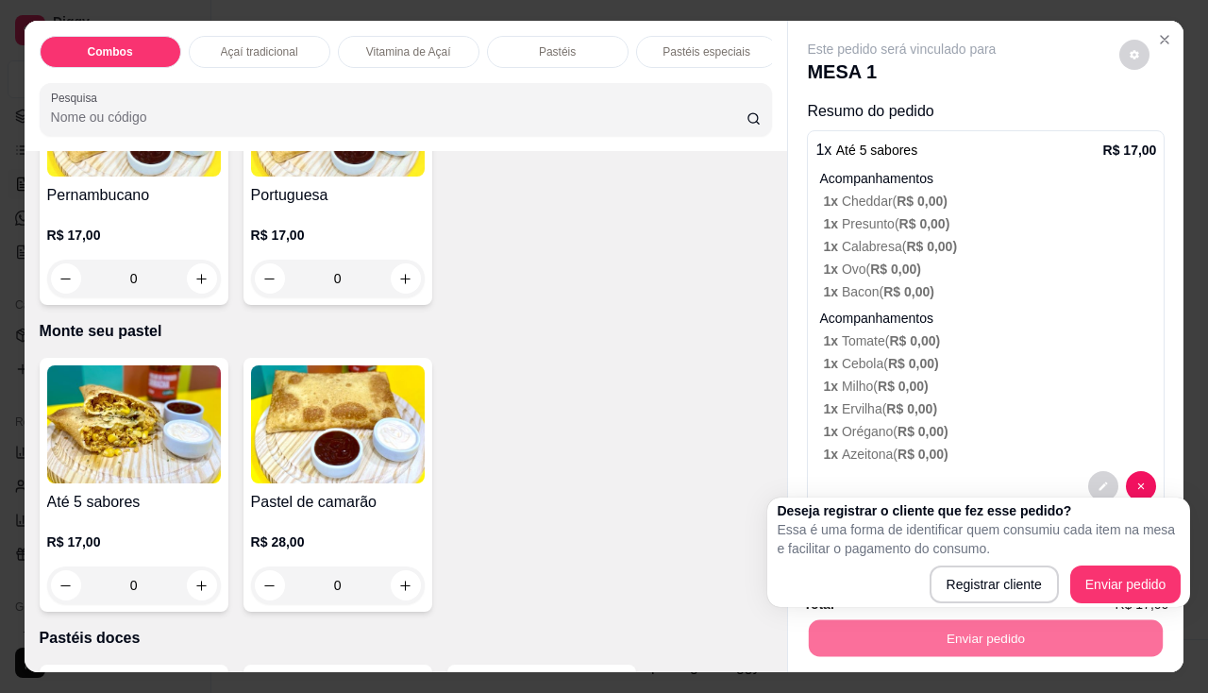
click at [1112, 605] on div "Deseja registrar o cliente que fez esse pedido? Essa é uma forma de identificar…" at bounding box center [978, 551] width 423 height 109
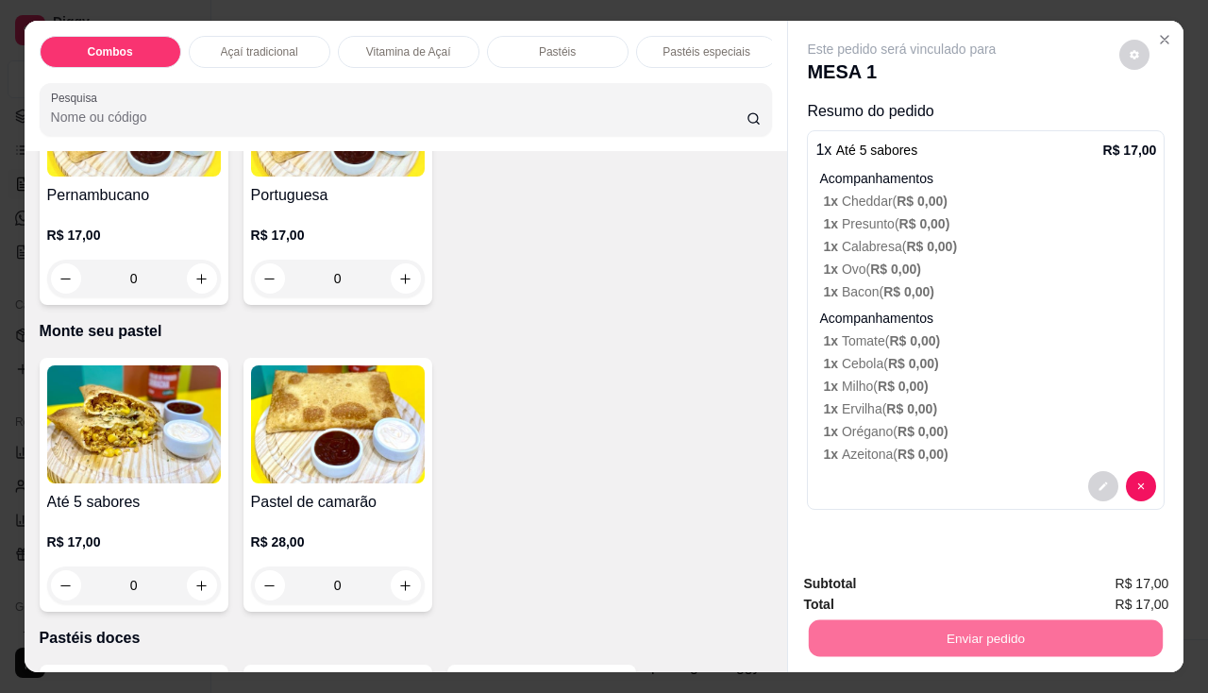
click at [1112, 596] on button "Enviar pedido" at bounding box center [1119, 585] width 107 height 36
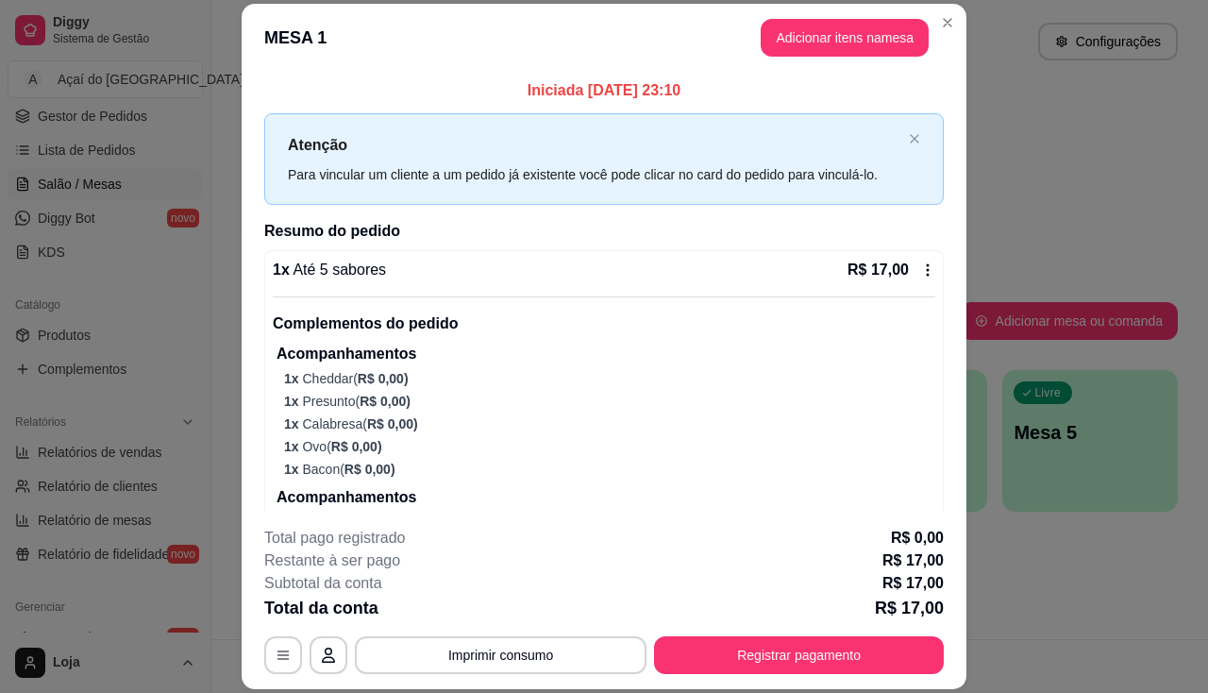
click at [815, 51] on button "Adicionar itens na mesa" at bounding box center [844, 38] width 168 height 38
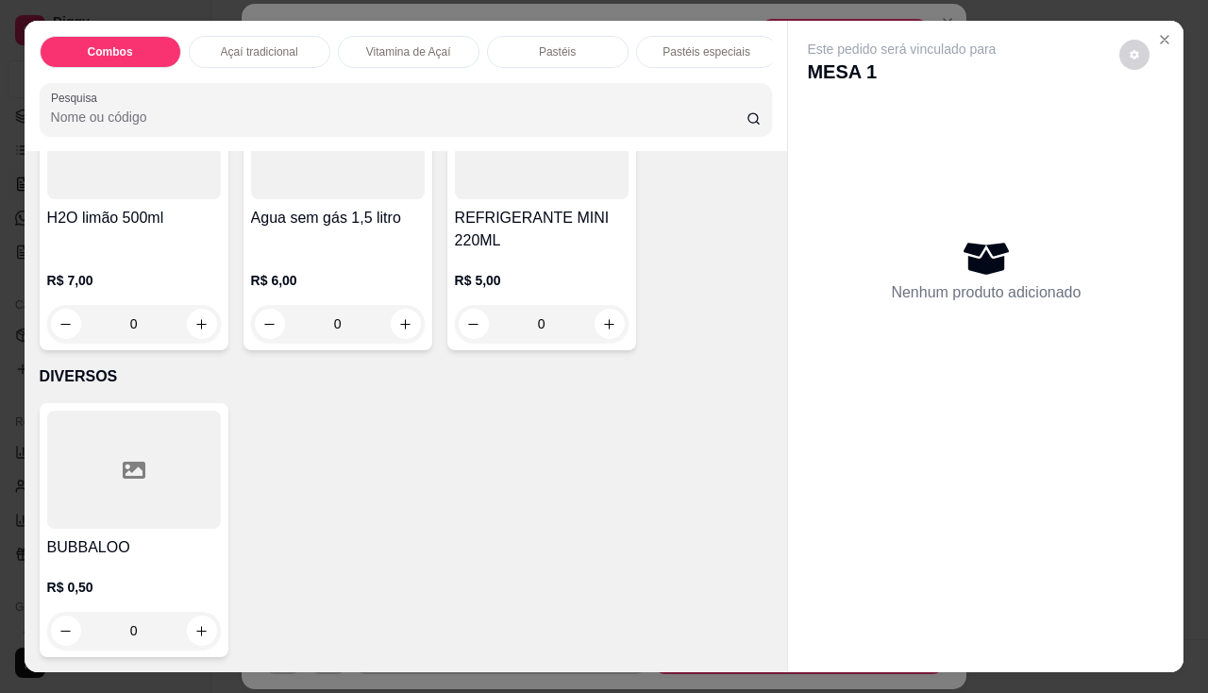
scroll to position [5023, 0]
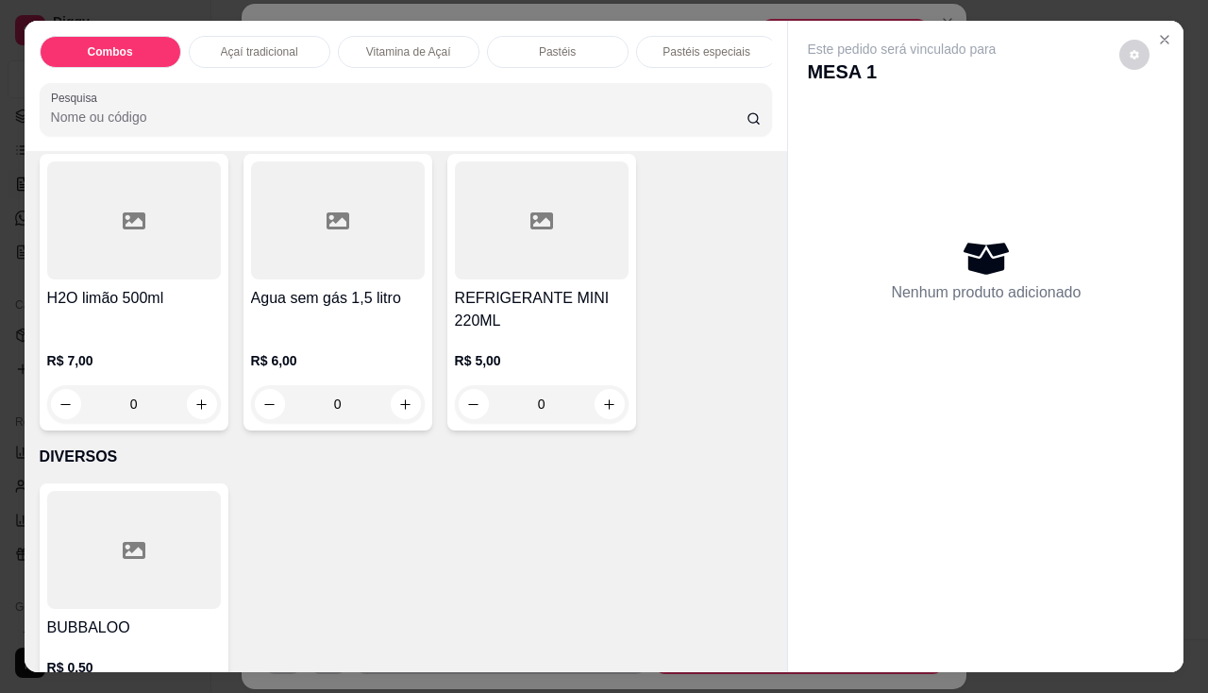
click at [124, 298] on h4 "H2O limão 500ml" at bounding box center [134, 298] width 174 height 23
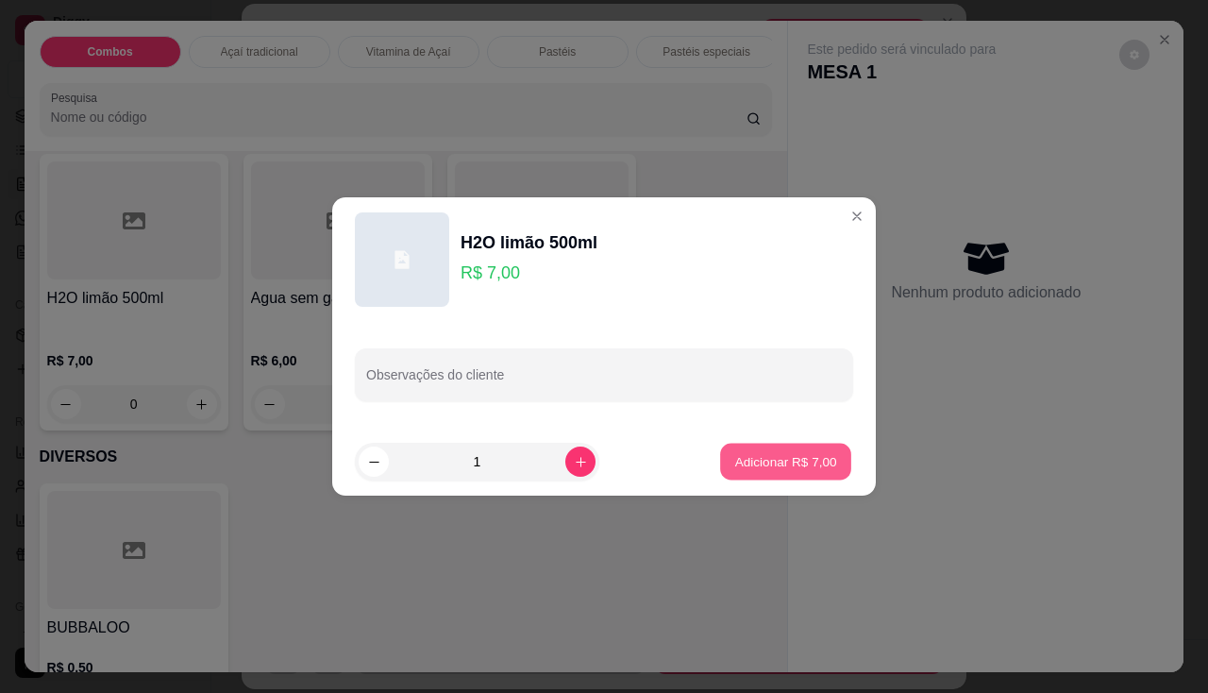
click at [741, 457] on p "Adicionar R$ 7,00" at bounding box center [785, 461] width 102 height 18
type input "1"
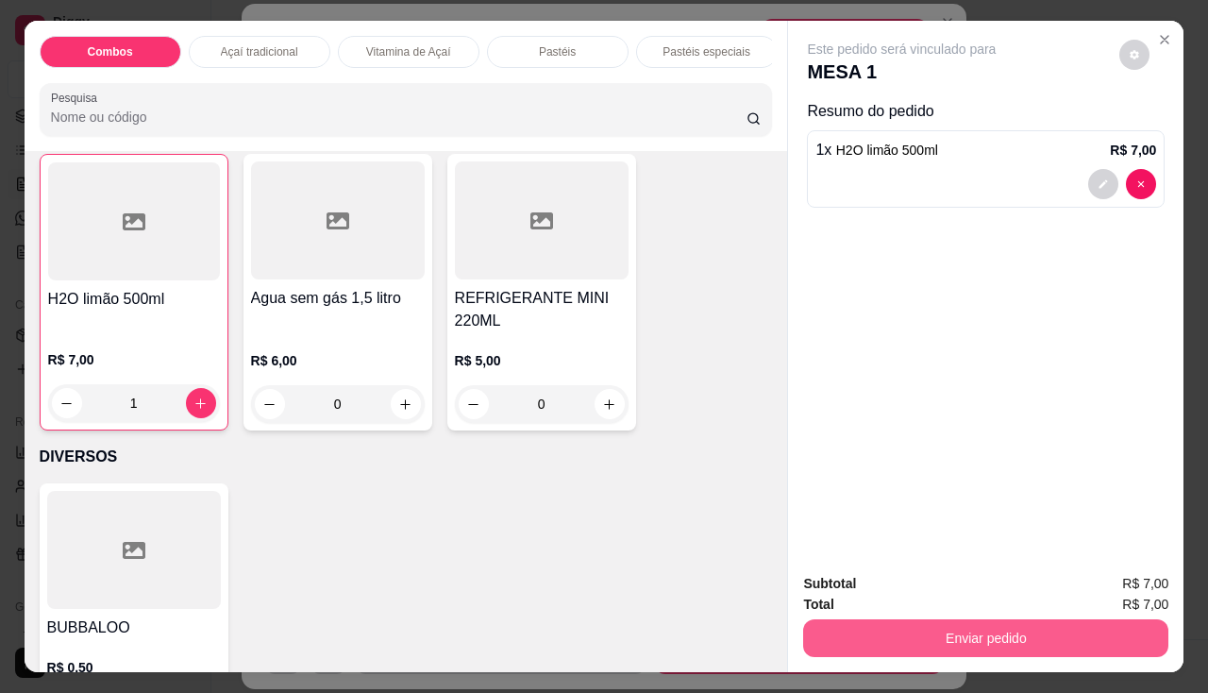
click at [819, 623] on button "Enviar pedido" at bounding box center [985, 638] width 365 height 38
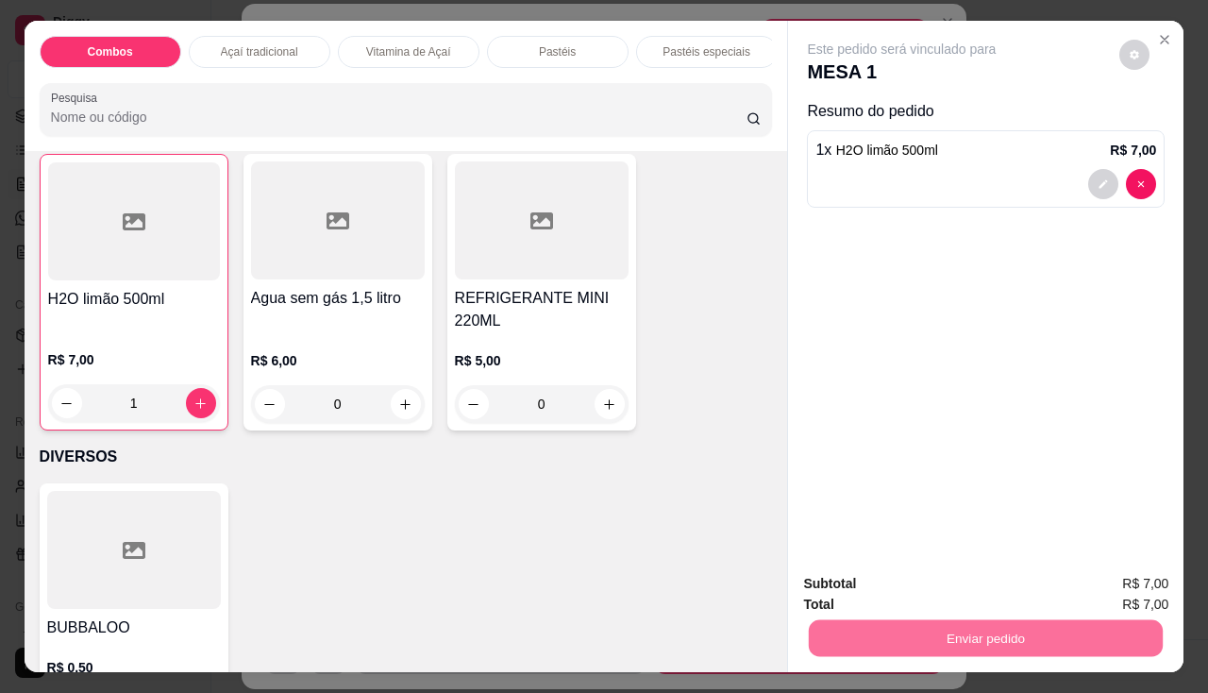
click at [1140, 585] on button "Enviar pedido" at bounding box center [1119, 585] width 107 height 36
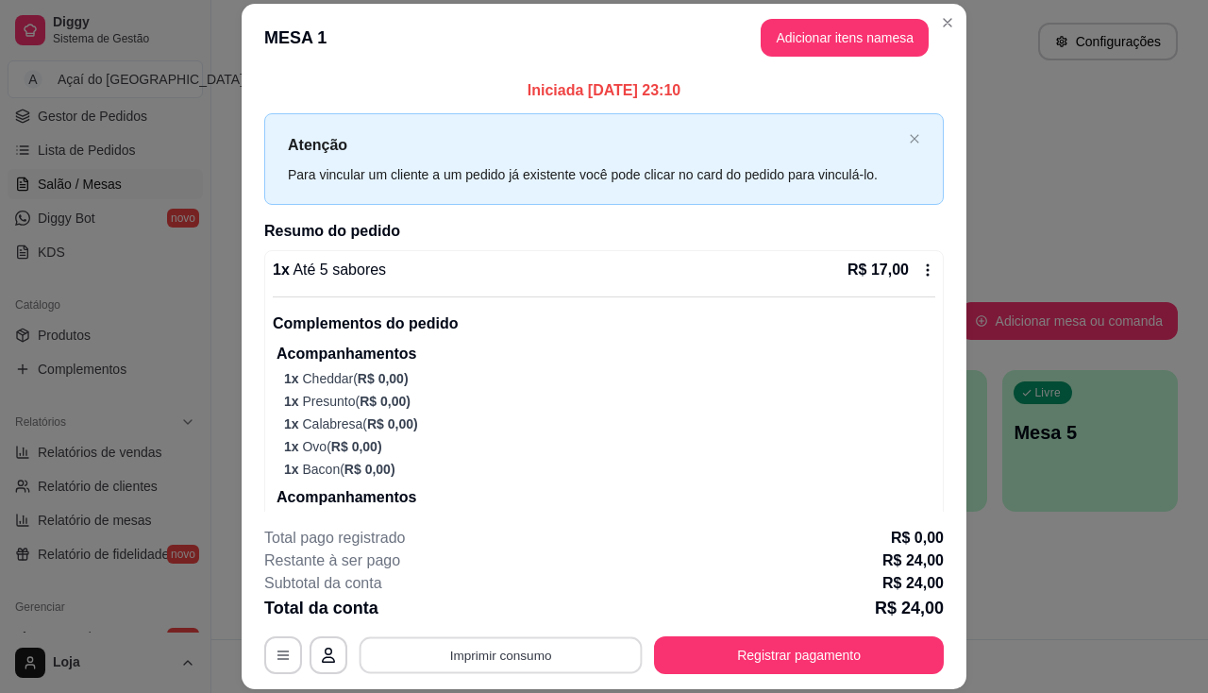
click at [506, 662] on button "Imprimir consumo" at bounding box center [500, 655] width 283 height 37
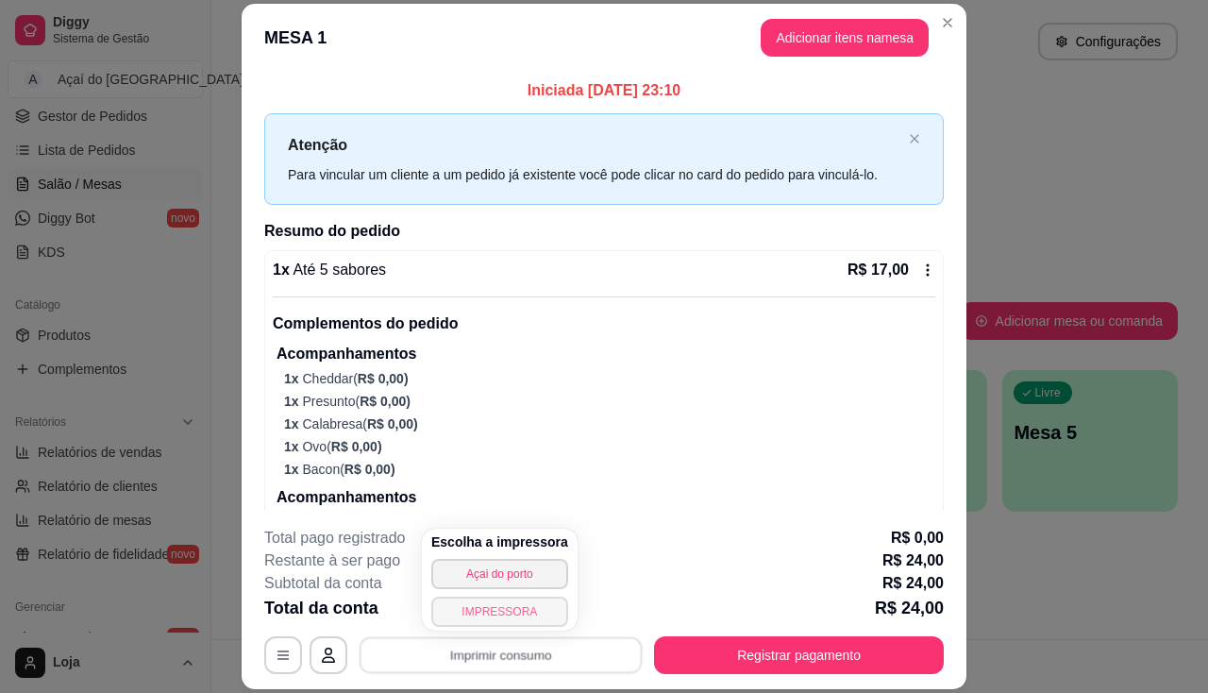
click at [489, 605] on button "IMPRESSORA" at bounding box center [499, 611] width 137 height 30
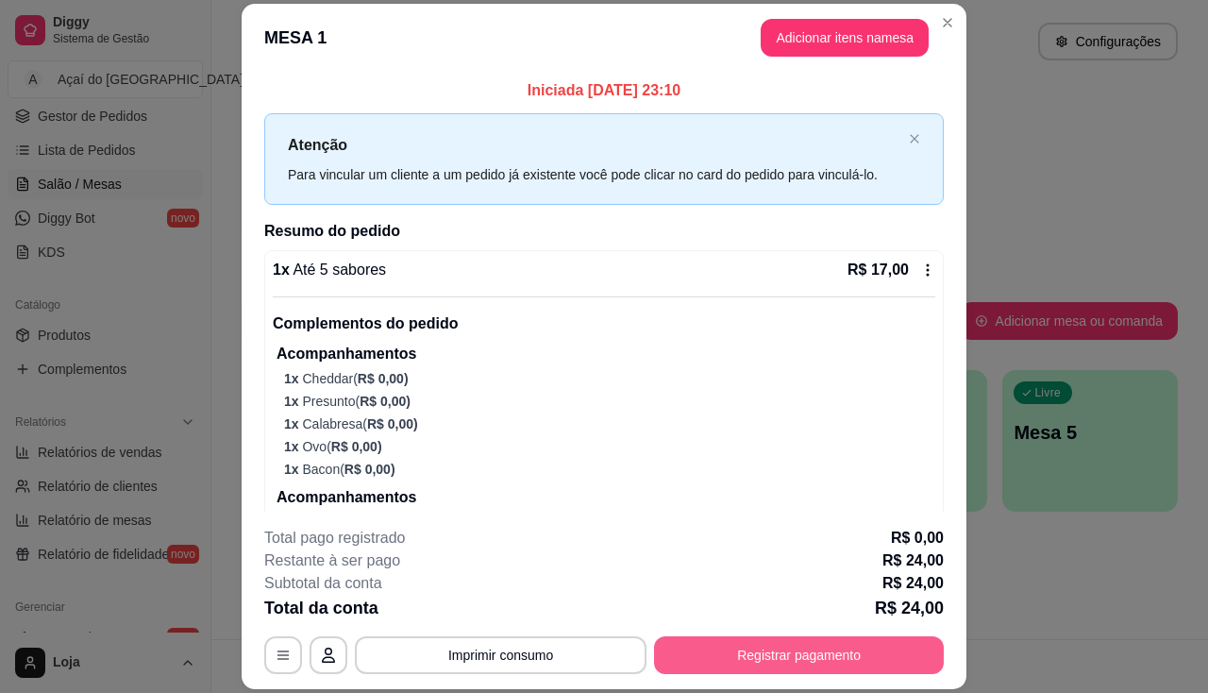
click at [685, 641] on button "Registrar pagamento" at bounding box center [799, 655] width 290 height 38
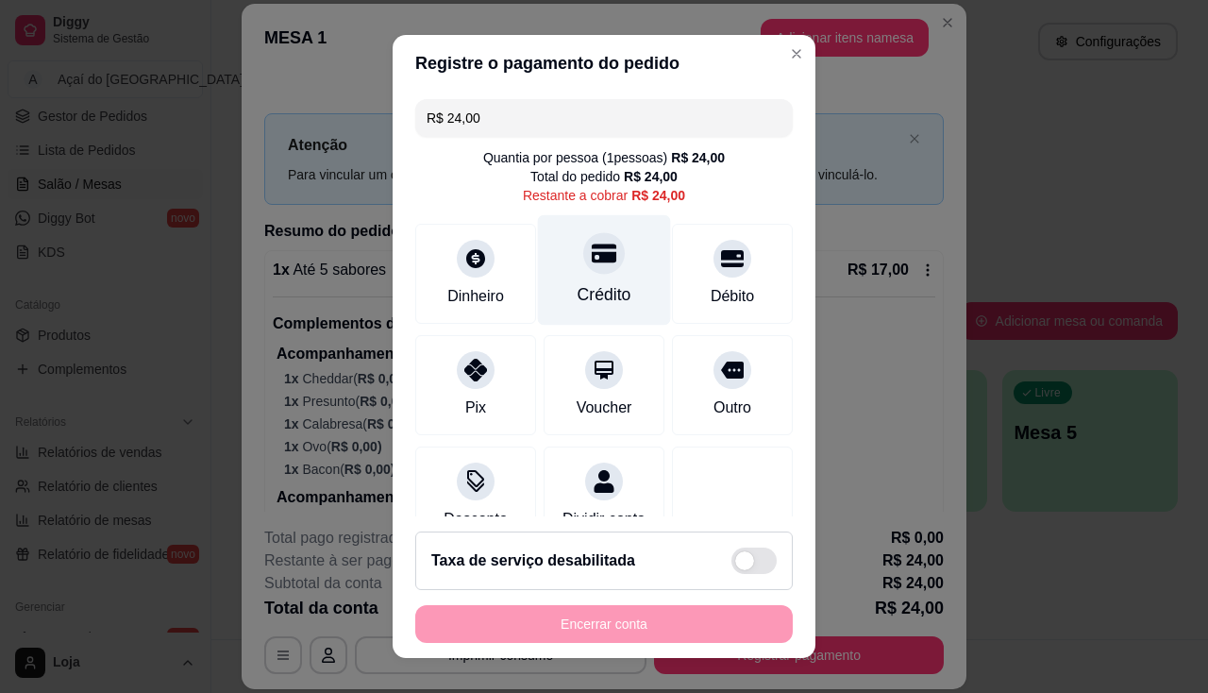
click at [607, 278] on div "Crédito" at bounding box center [604, 269] width 133 height 110
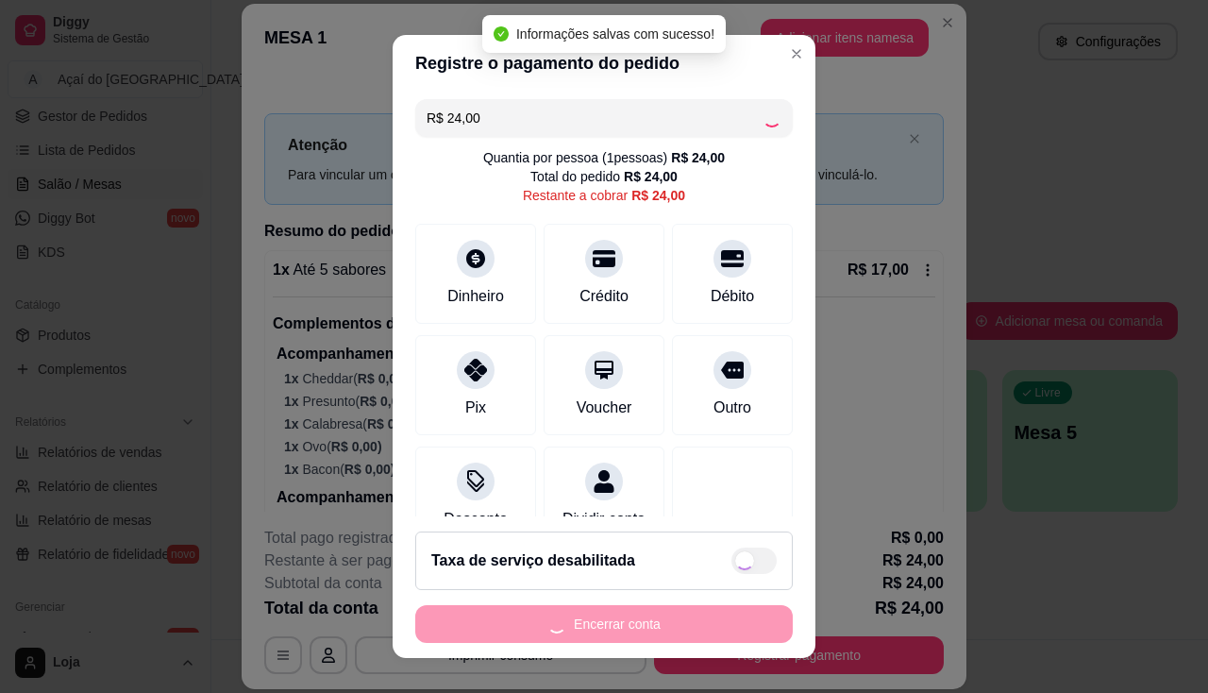
type input "R$ 0,00"
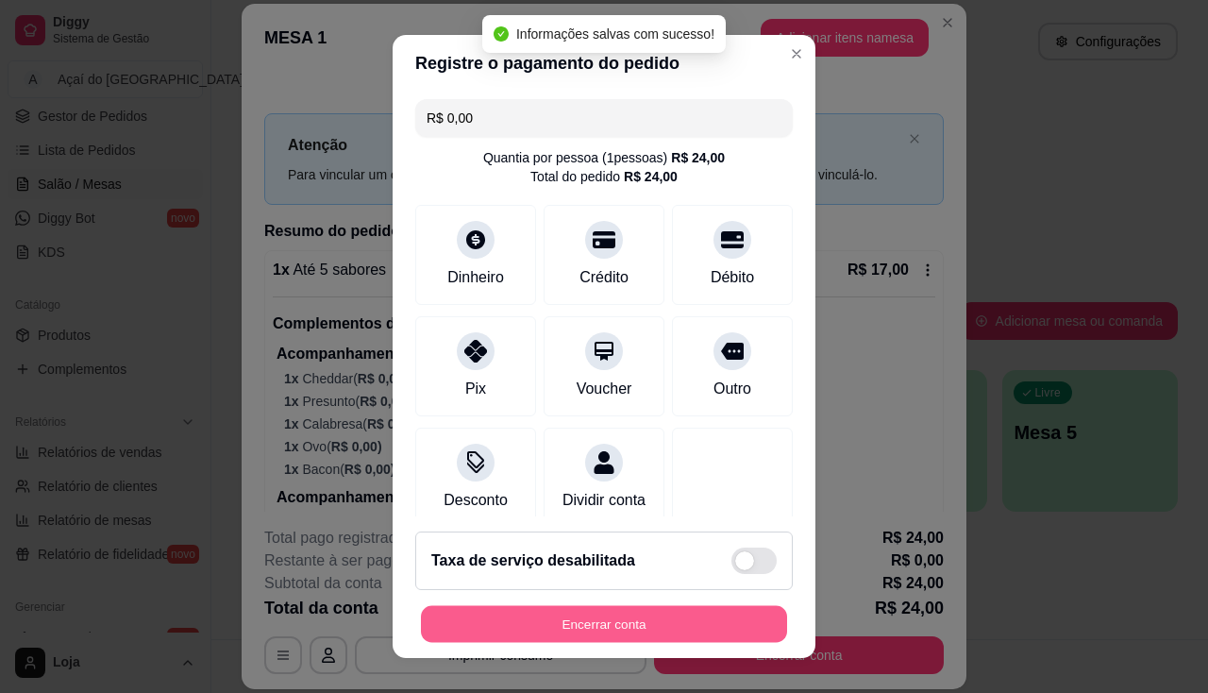
click at [618, 633] on button "Encerrar conta" at bounding box center [604, 624] width 366 height 37
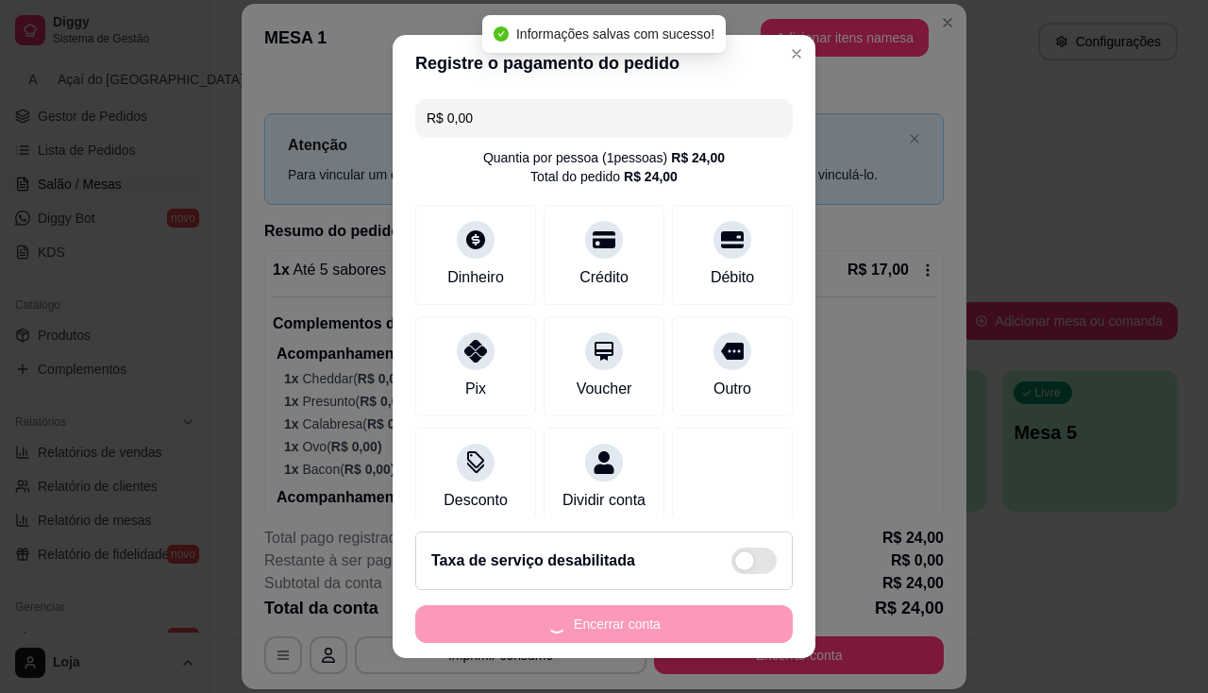
click at [618, 633] on div "Encerrar conta" at bounding box center [603, 624] width 377 height 38
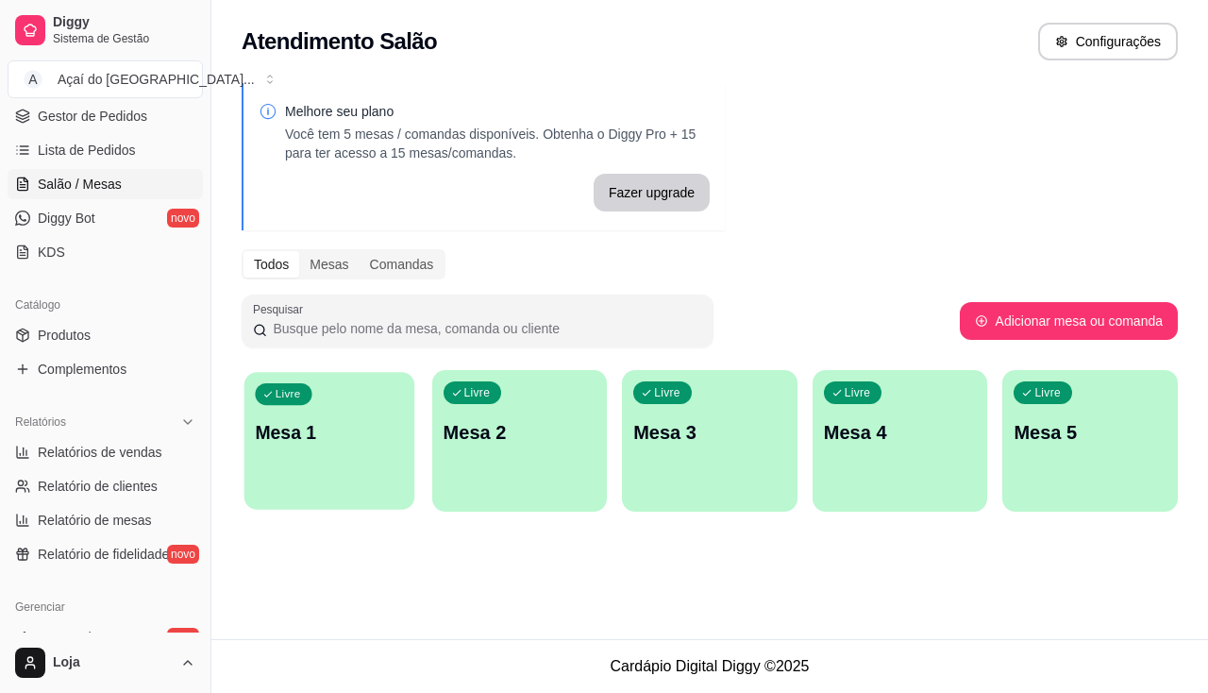
click at [364, 452] on div "Livre Mesa 1" at bounding box center [329, 429] width 170 height 115
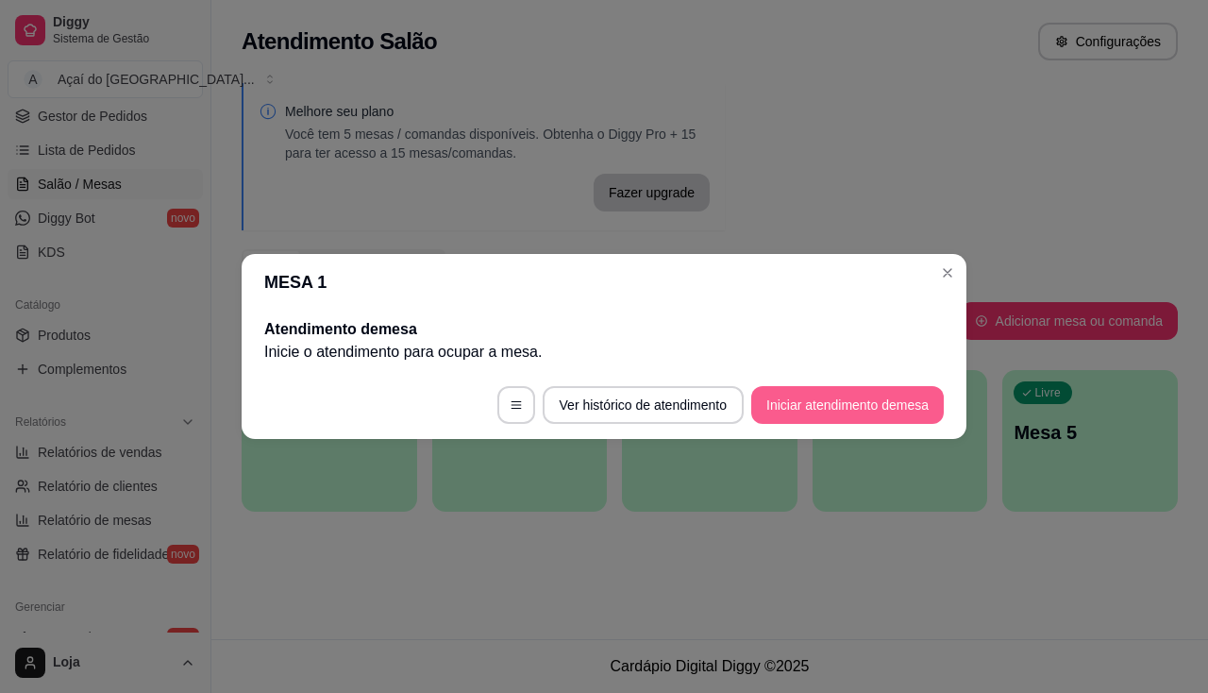
click at [770, 412] on button "Iniciar atendimento de mesa" at bounding box center [847, 405] width 192 height 38
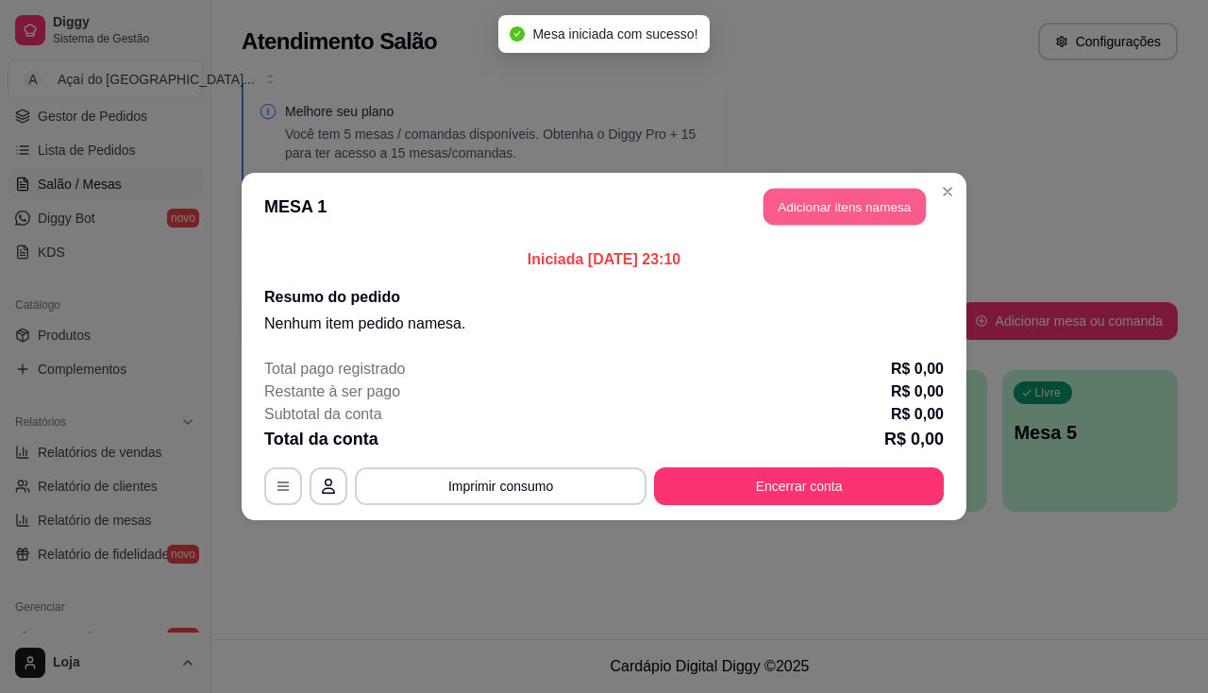
click at [835, 205] on button "Adicionar itens na mesa" at bounding box center [844, 207] width 162 height 37
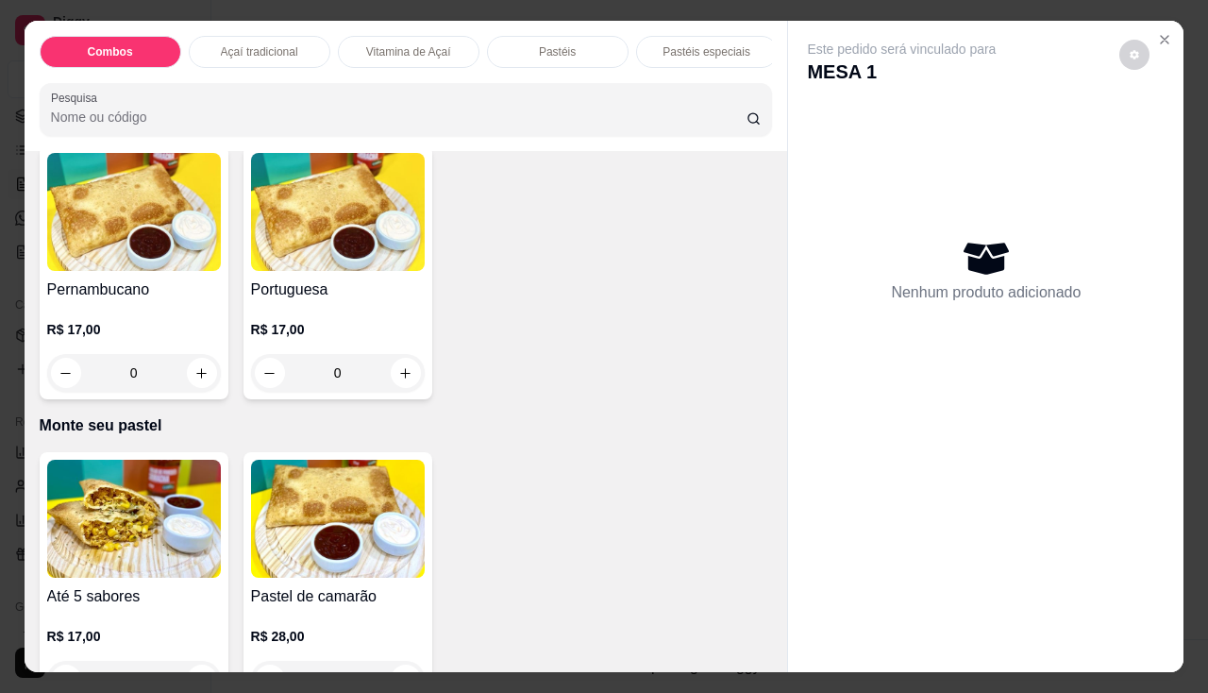
scroll to position [2548, 0]
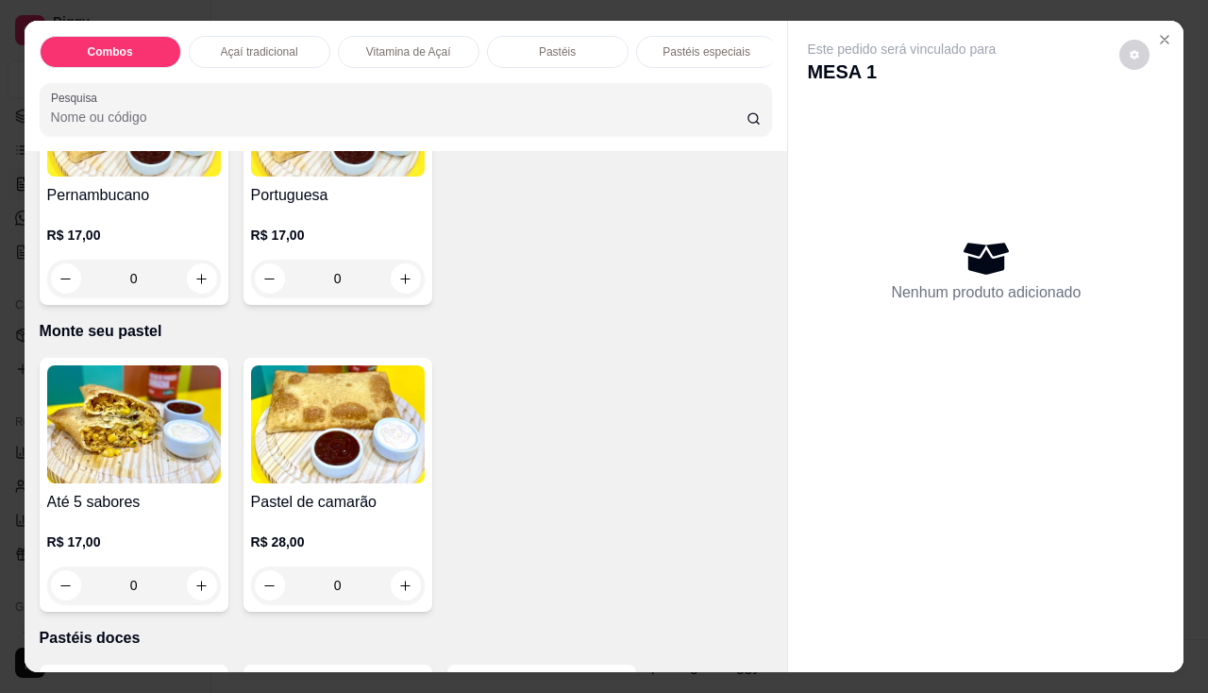
click at [98, 409] on img at bounding box center [134, 424] width 174 height 118
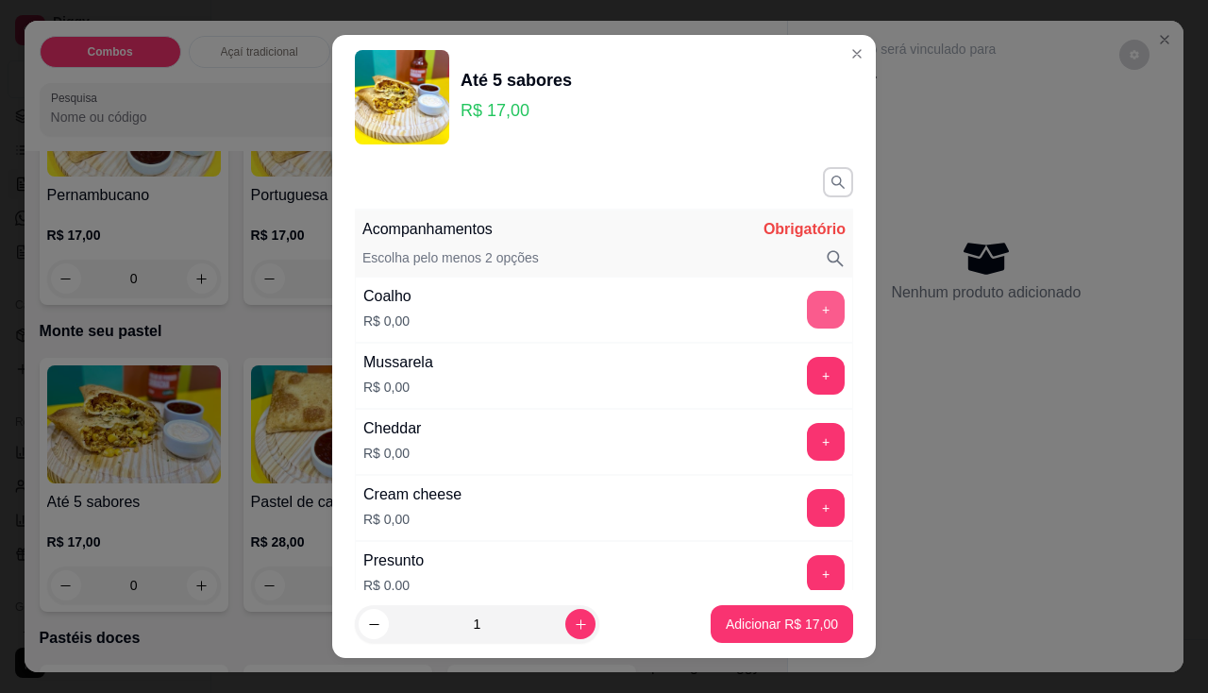
click at [807, 306] on button "+" at bounding box center [826, 310] width 38 height 38
click at [808, 368] on button "+" at bounding box center [826, 375] width 37 height 37
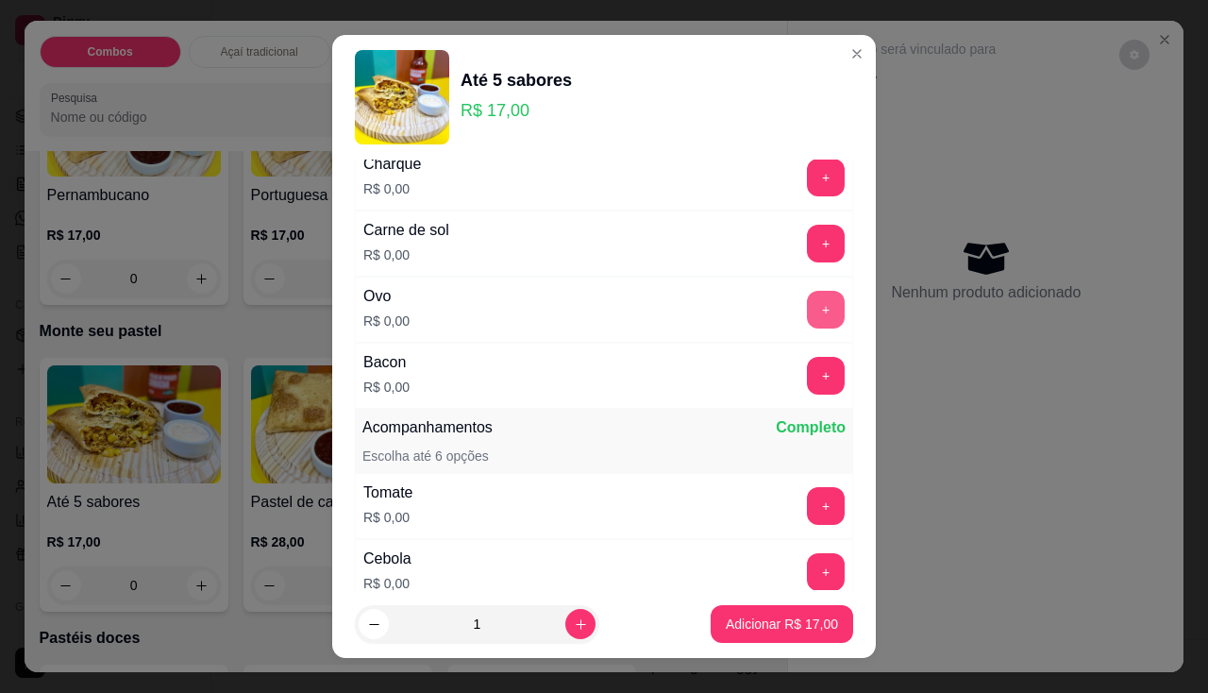
scroll to position [566, 0]
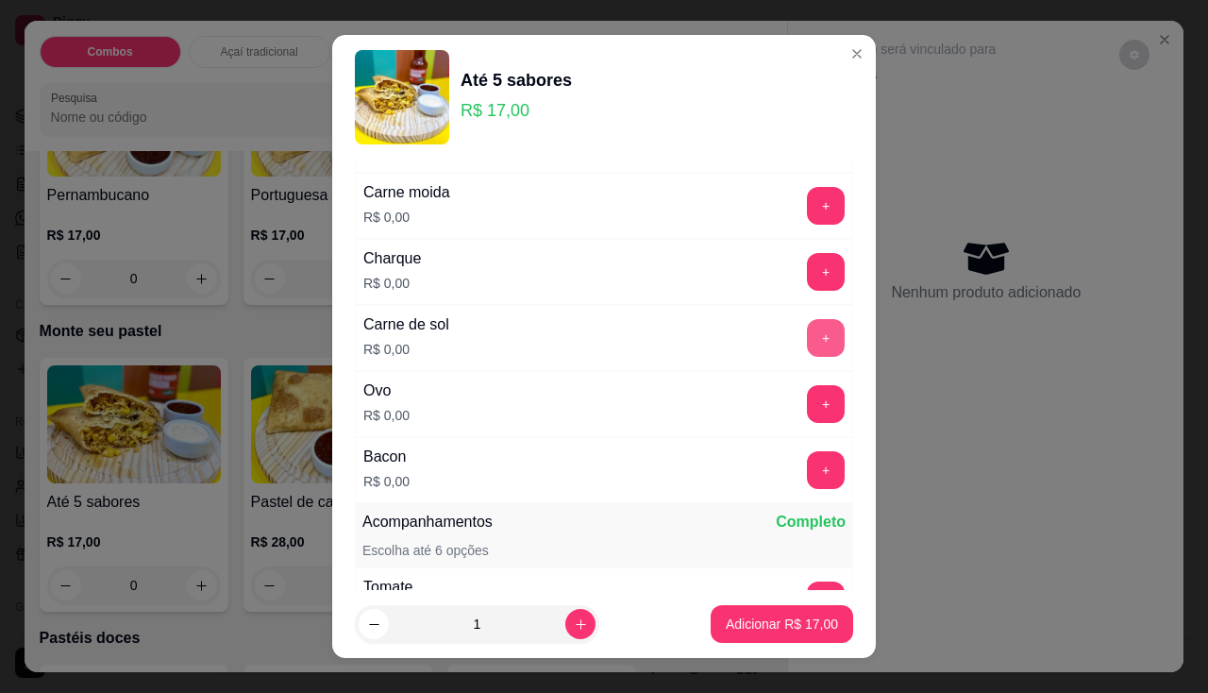
click at [807, 334] on button "+" at bounding box center [826, 338] width 38 height 38
click at [807, 277] on button "+" at bounding box center [826, 272] width 38 height 38
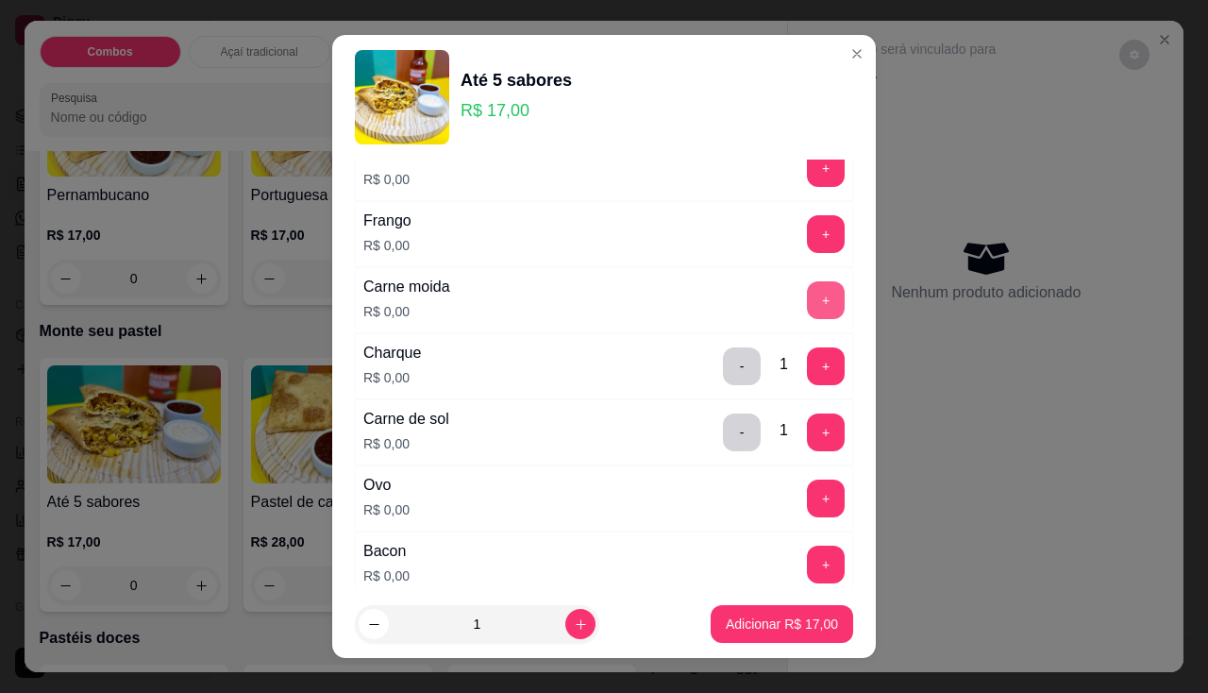
click at [807, 294] on button "+" at bounding box center [826, 300] width 38 height 38
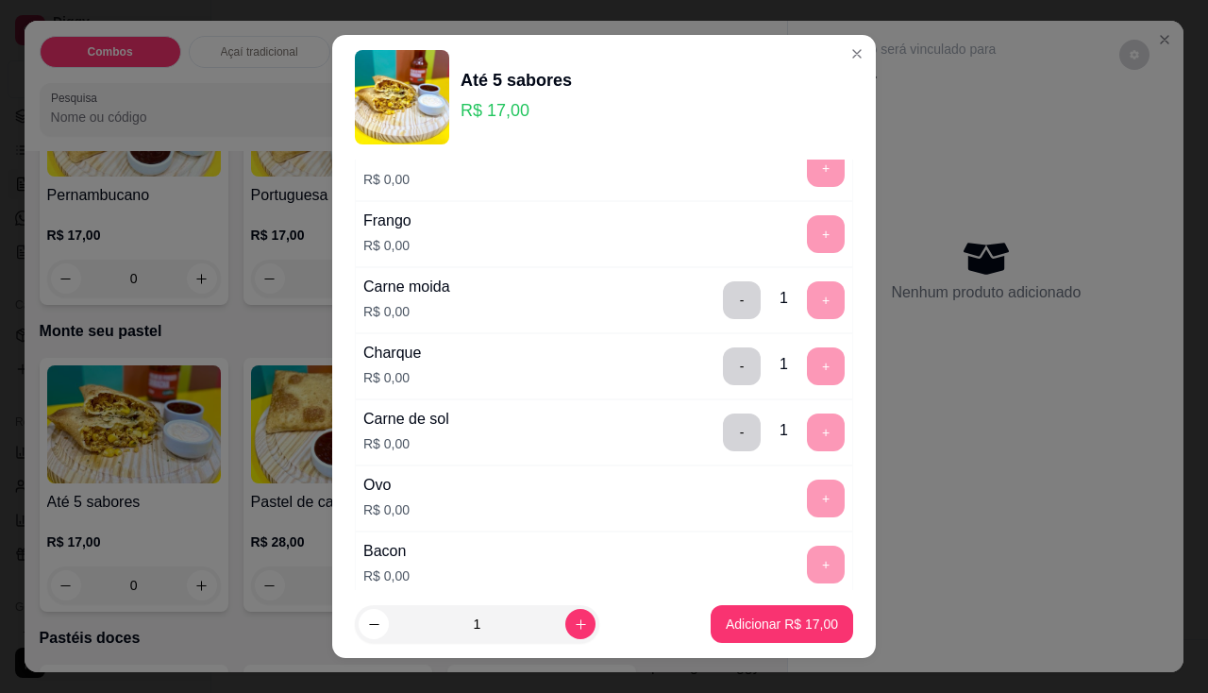
scroll to position [25, 0]
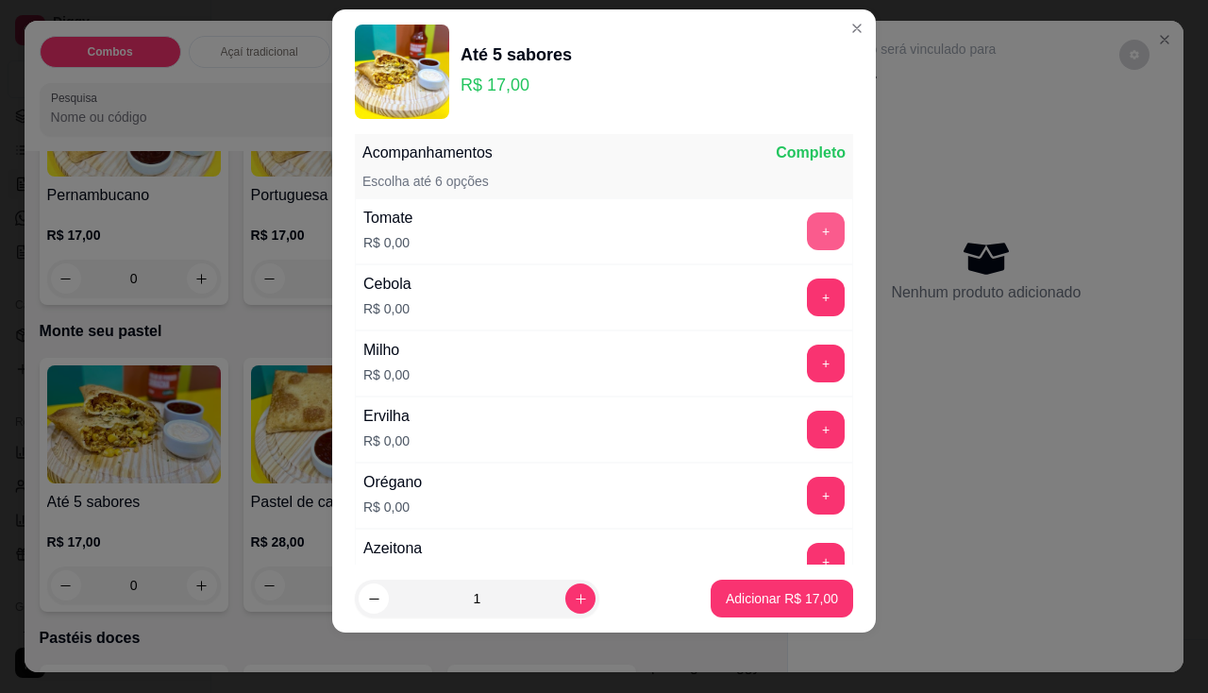
click at [807, 228] on button "+" at bounding box center [826, 231] width 38 height 38
click at [808, 289] on button "+" at bounding box center [826, 296] width 37 height 37
click at [807, 366] on button "+" at bounding box center [826, 363] width 38 height 38
click at [807, 444] on button "+" at bounding box center [826, 429] width 38 height 38
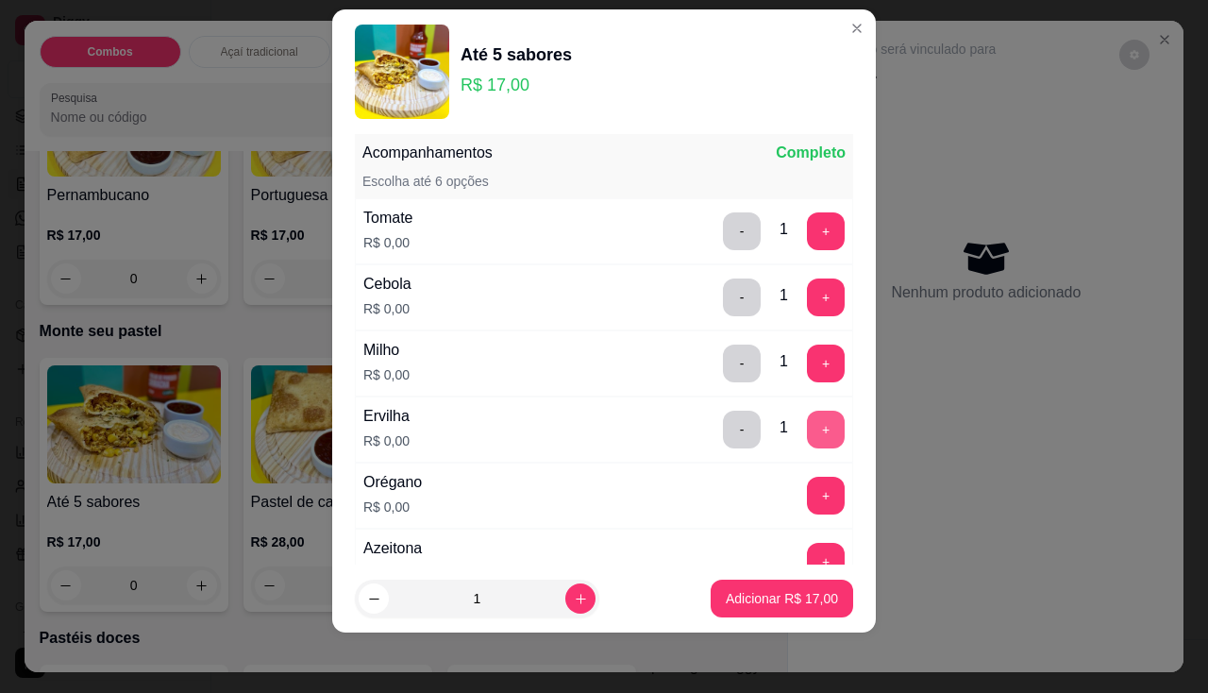
scroll to position [1004, 0]
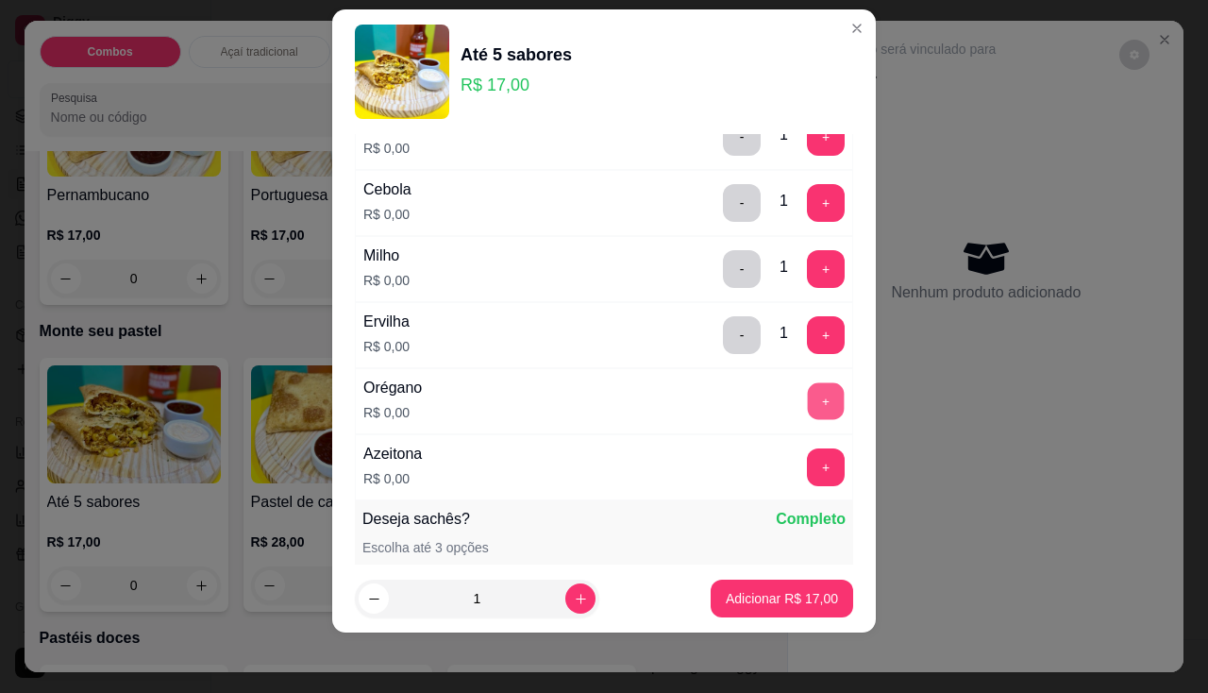
click at [808, 407] on button "+" at bounding box center [826, 400] width 37 height 37
click at [808, 466] on button "+" at bounding box center [826, 466] width 37 height 37
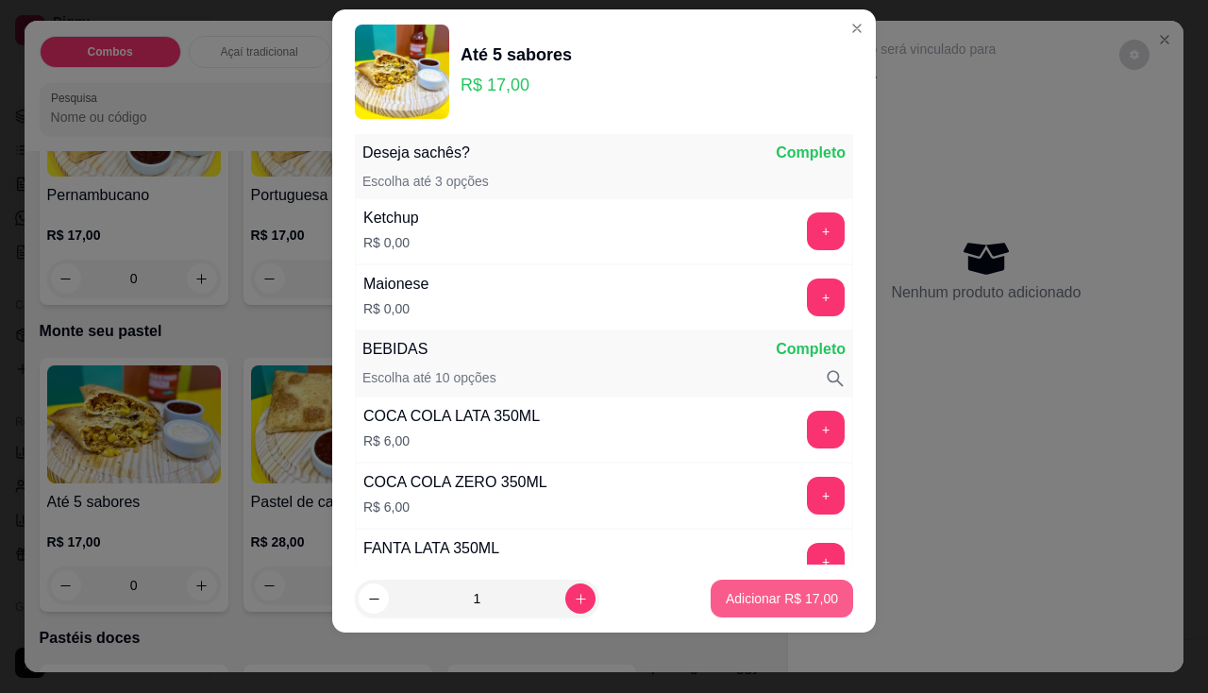
click at [794, 600] on p "Adicionar R$ 17,00" at bounding box center [782, 598] width 112 height 19
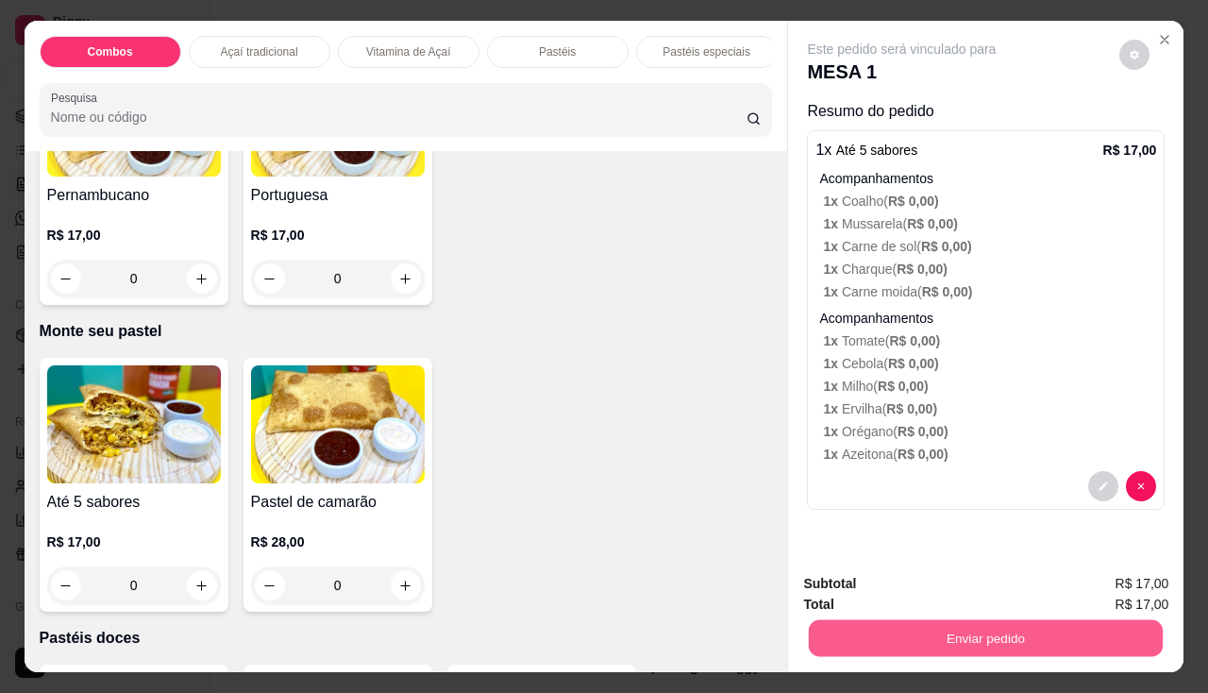
click at [864, 639] on button "Enviar pedido" at bounding box center [986, 638] width 354 height 37
click at [898, 620] on button "Enviar pedido" at bounding box center [986, 638] width 354 height 37
click at [1032, 626] on button "Enviar pedido" at bounding box center [985, 638] width 365 height 38
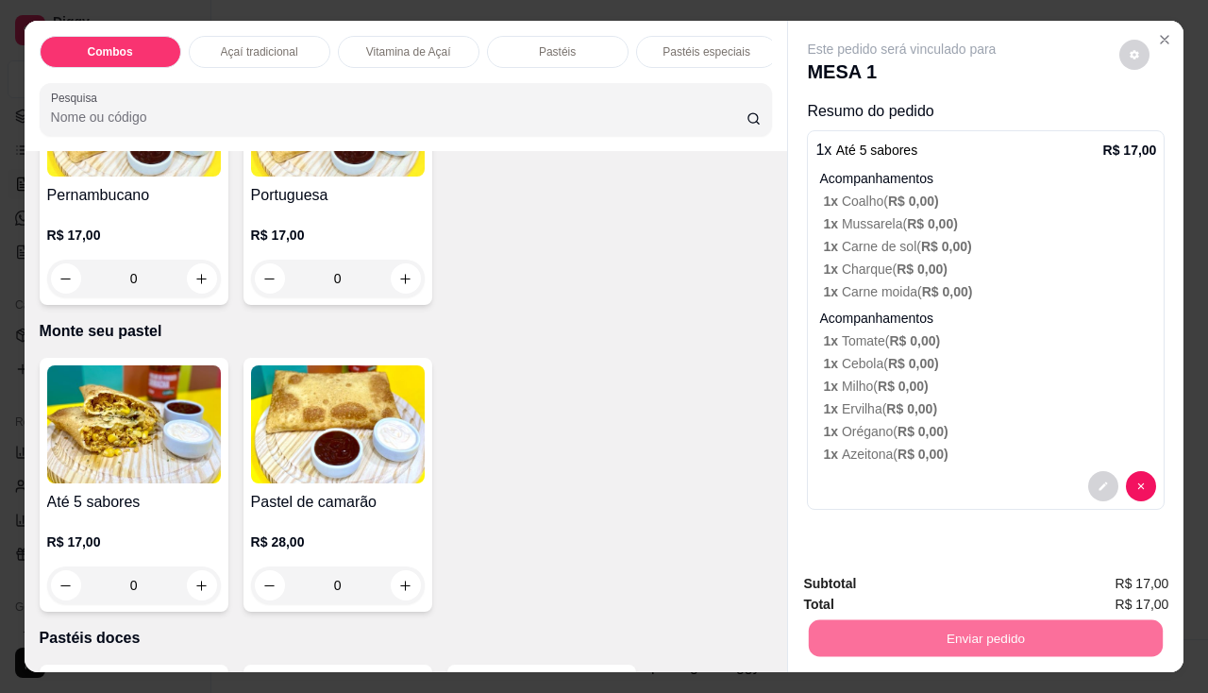
click at [1076, 576] on button "Enviar pedido" at bounding box center [1119, 585] width 107 height 36
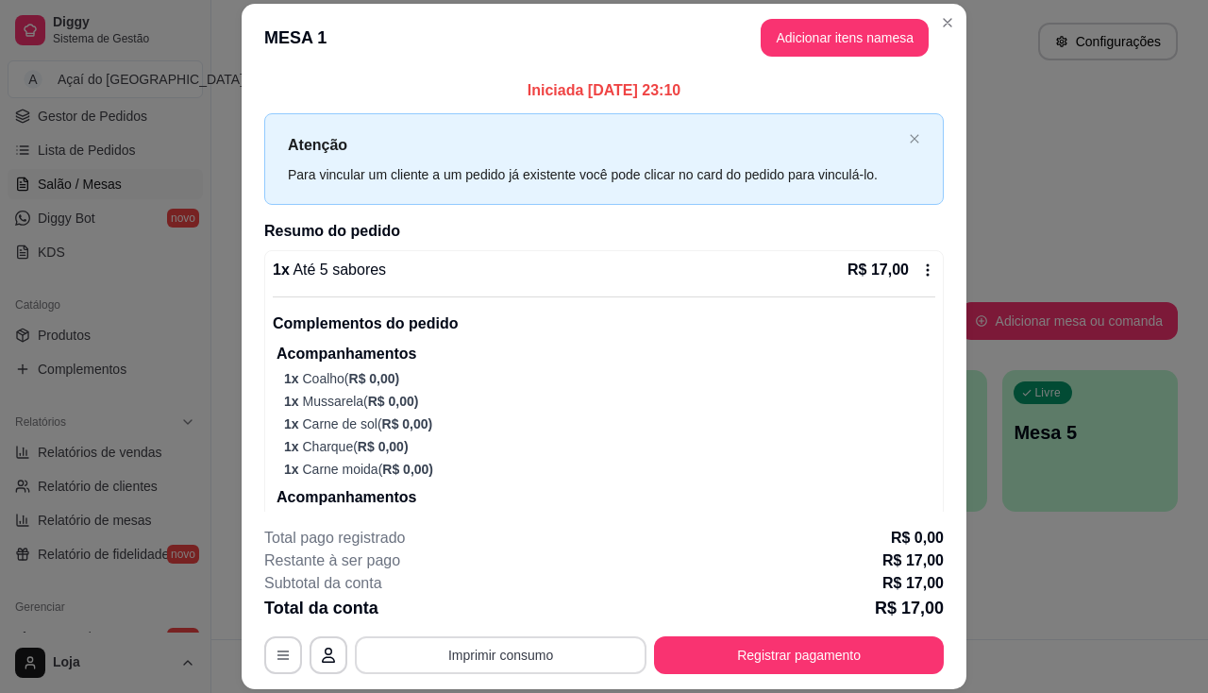
click at [520, 667] on button "Imprimir consumo" at bounding box center [501, 655] width 292 height 38
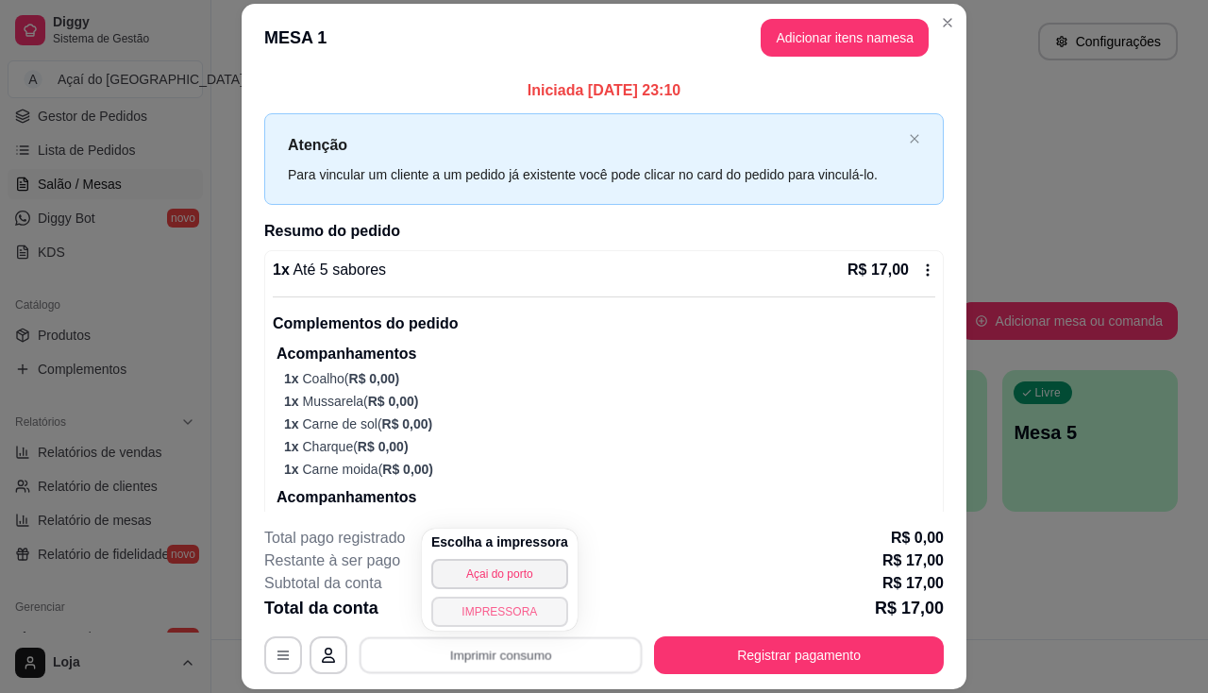
click at [515, 615] on button "IMPRESSORA" at bounding box center [499, 611] width 137 height 30
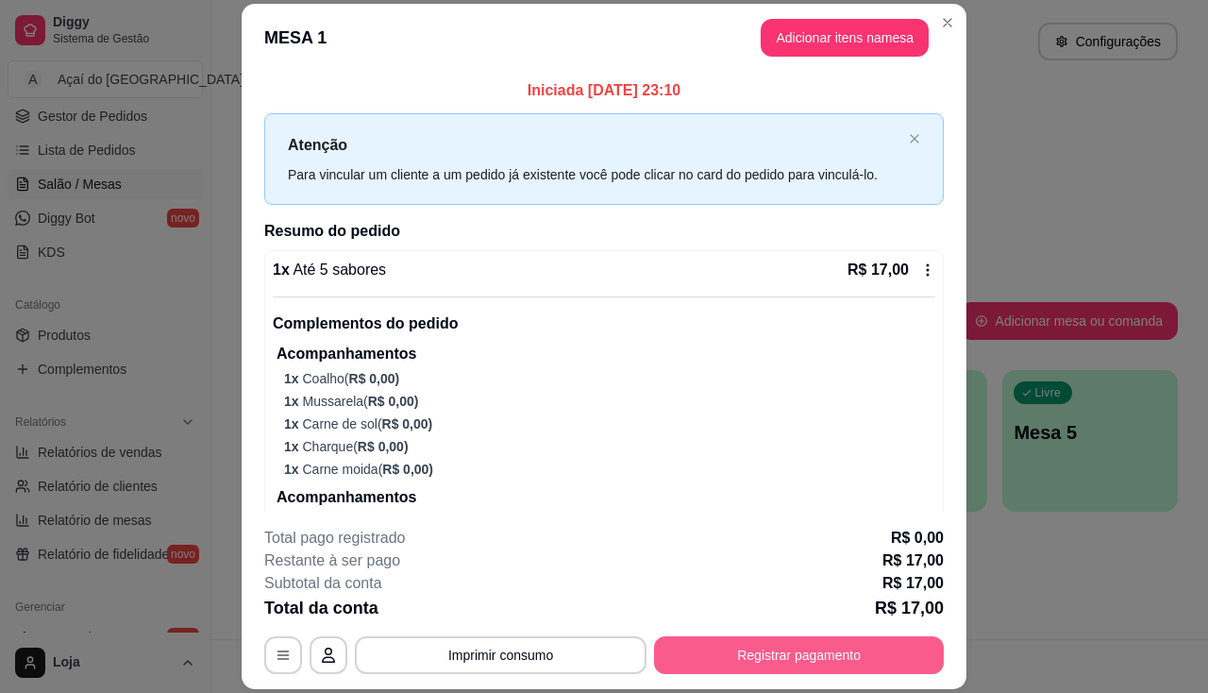
click at [812, 665] on button "Registrar pagamento" at bounding box center [799, 655] width 290 height 38
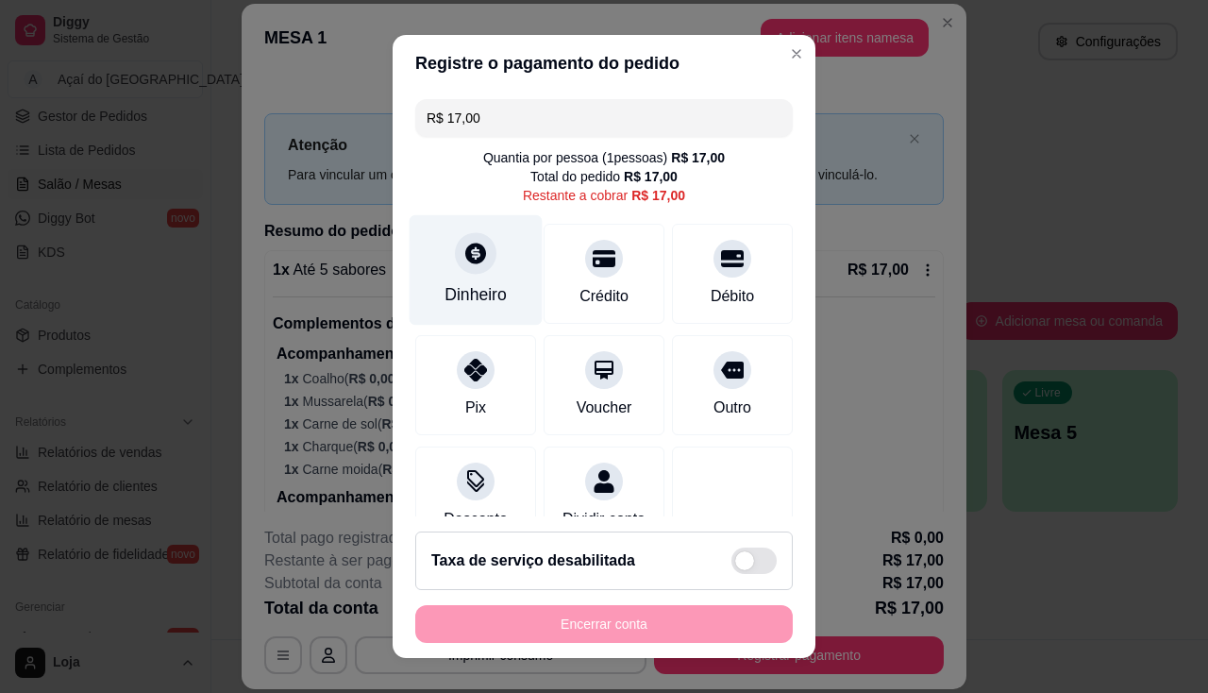
click at [431, 286] on div "Dinheiro" at bounding box center [475, 269] width 133 height 110
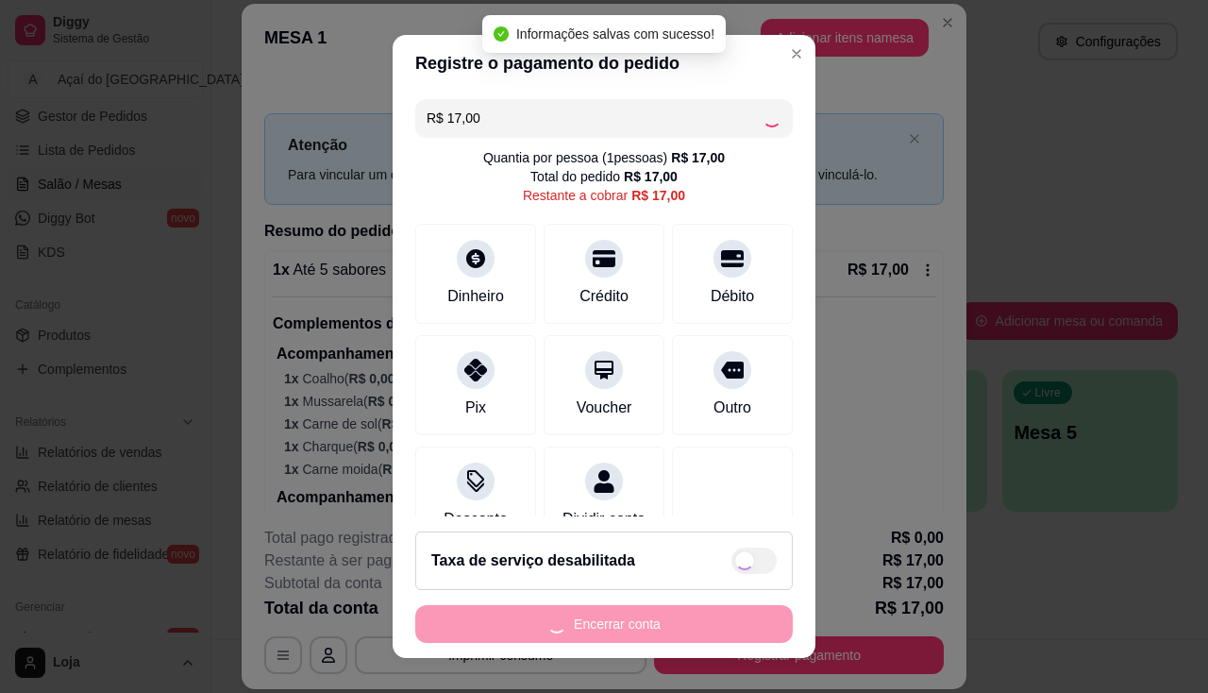
type input "R$ 0,00"
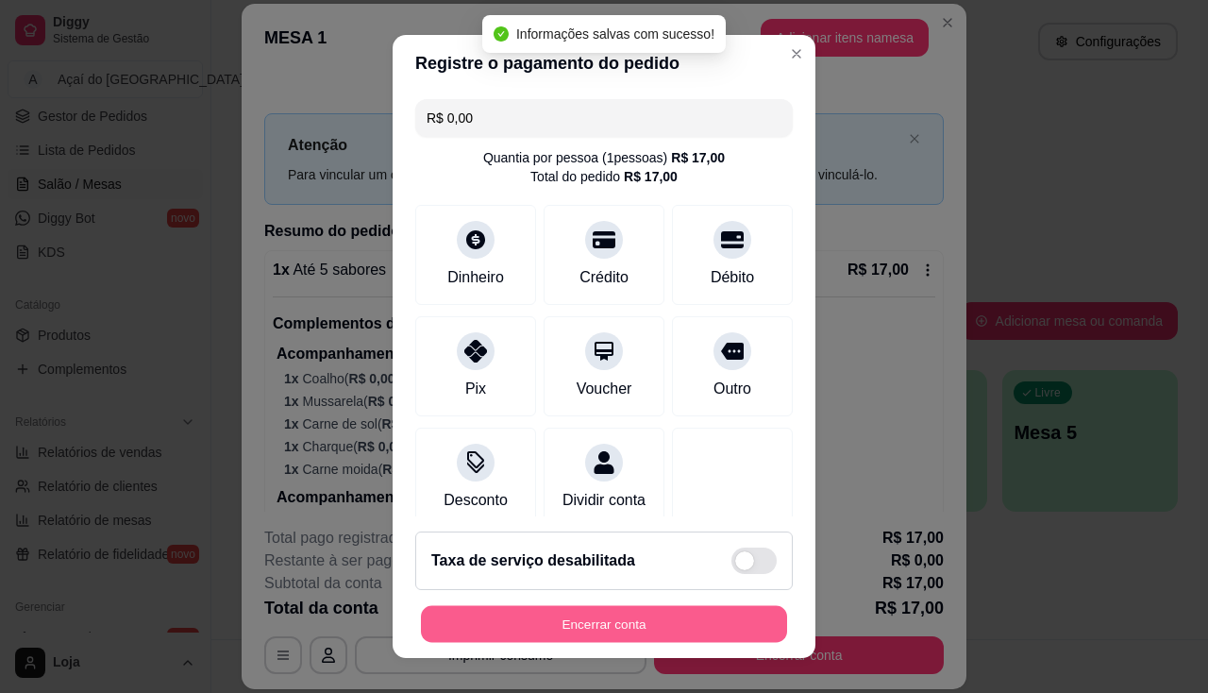
click at [654, 617] on button "Encerrar conta" at bounding box center [604, 624] width 366 height 37
